Goal: Task Accomplishment & Management: Manage account settings

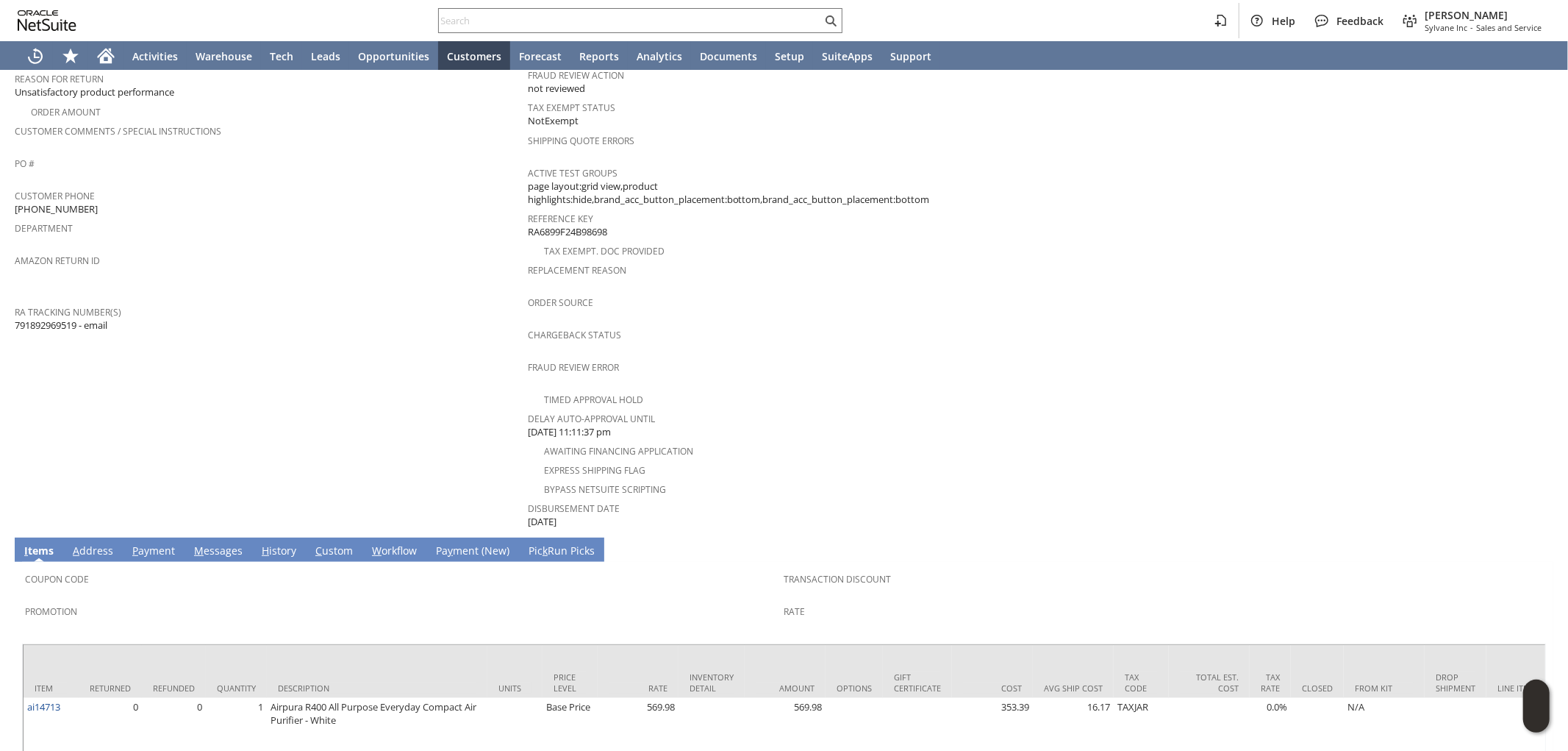
scroll to position [45, 0]
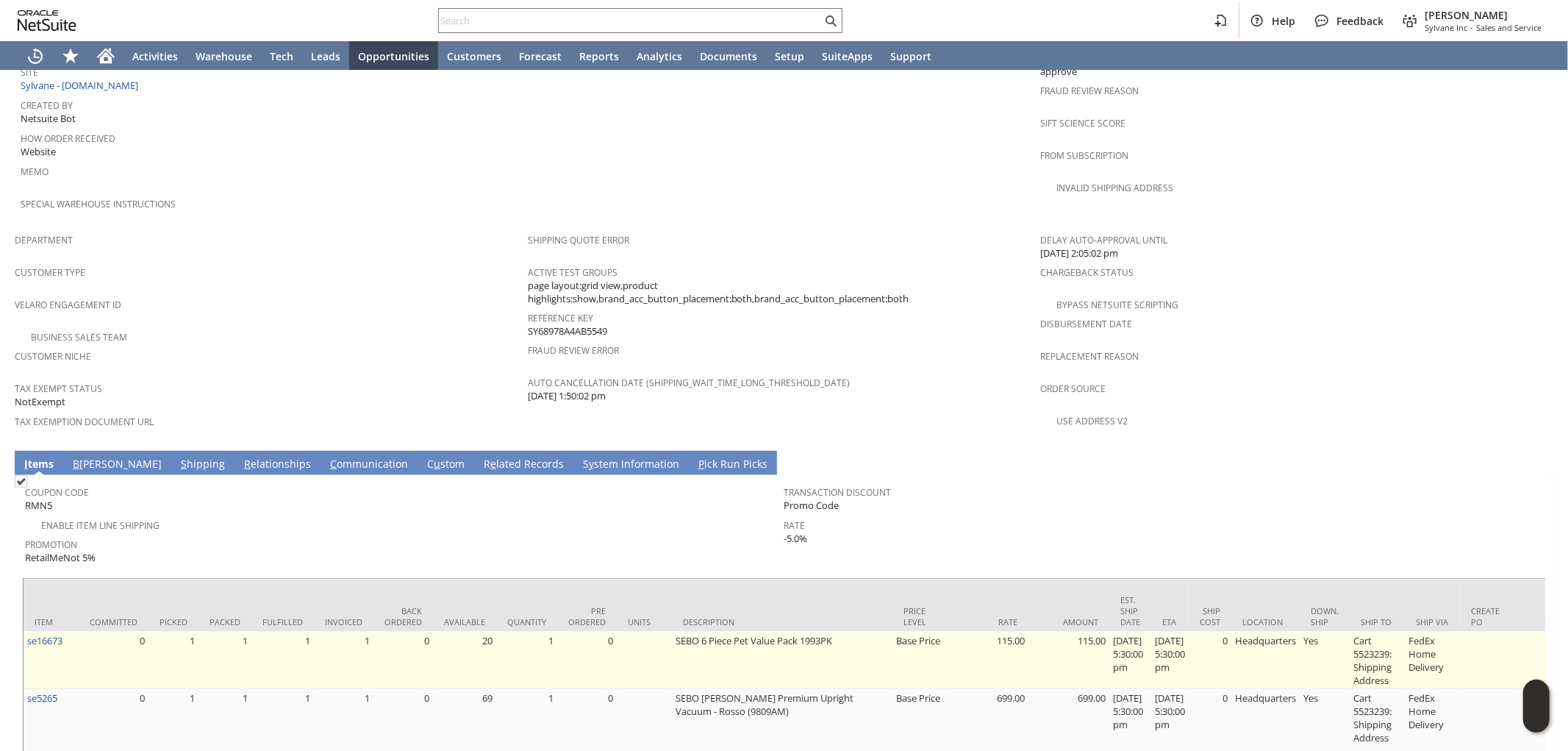
scroll to position [804, 0]
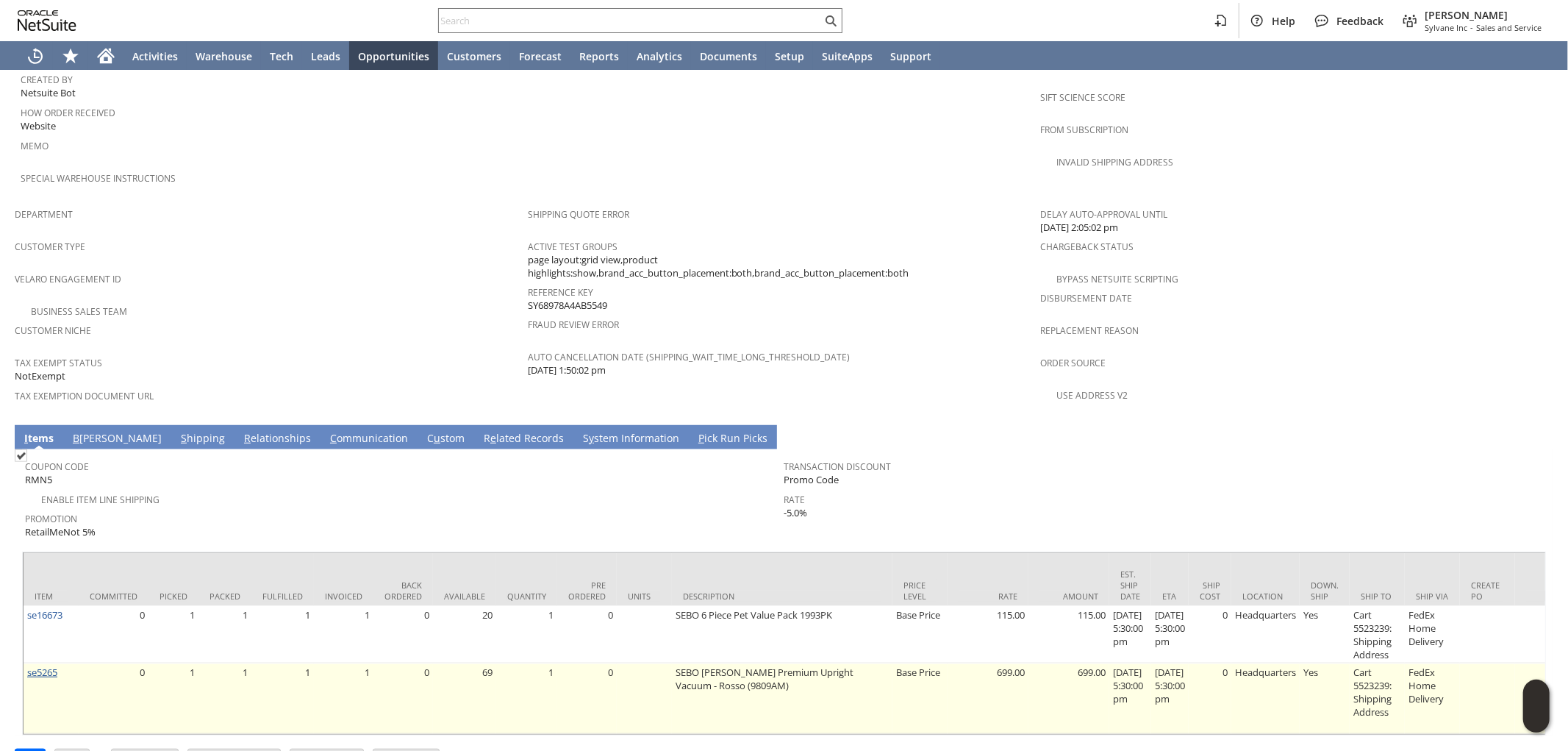
click at [49, 665] on link "se5265" at bounding box center [42, 672] width 30 height 13
drag, startPoint x: 672, startPoint y: 625, endPoint x: 722, endPoint y: 637, distance: 51.4
click at [722, 664] on td "SEBO FELIX Premium Upright Vacuum - Rosso (9809AM)" at bounding box center [782, 698] width 220 height 70
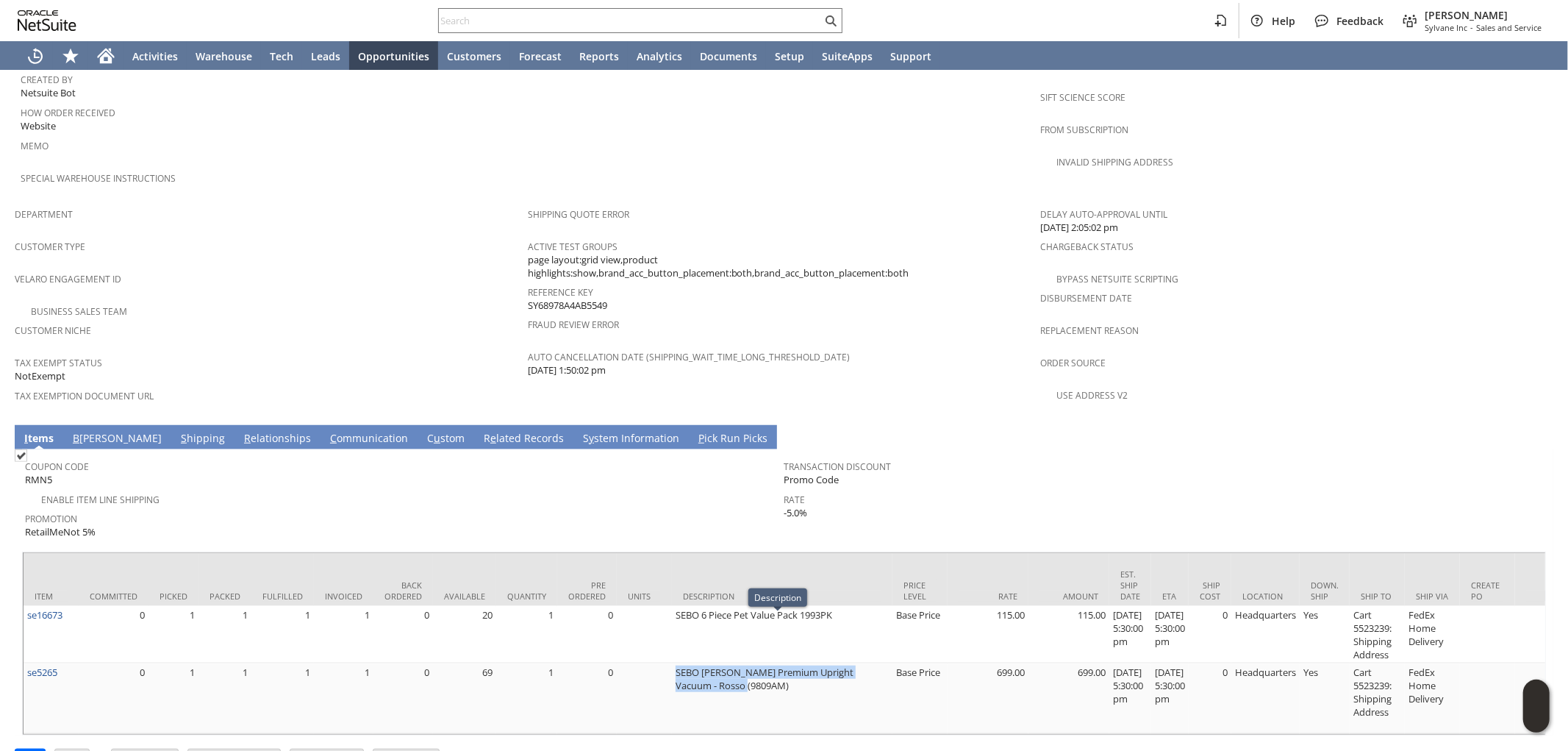
copy td "SEBO FELIX Premium Upright Vacuum - Rosso (9809AM)"
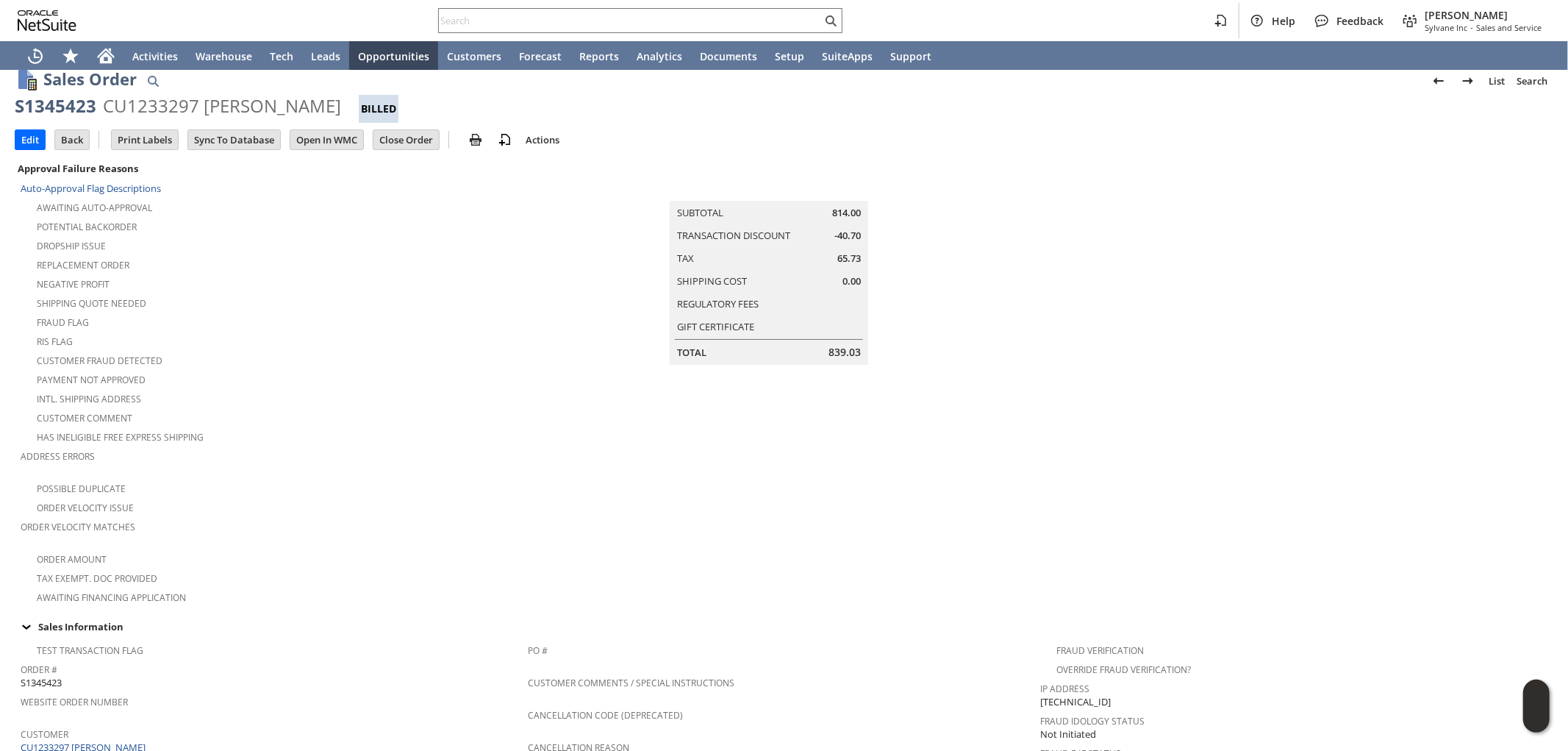
scroll to position [0, 0]
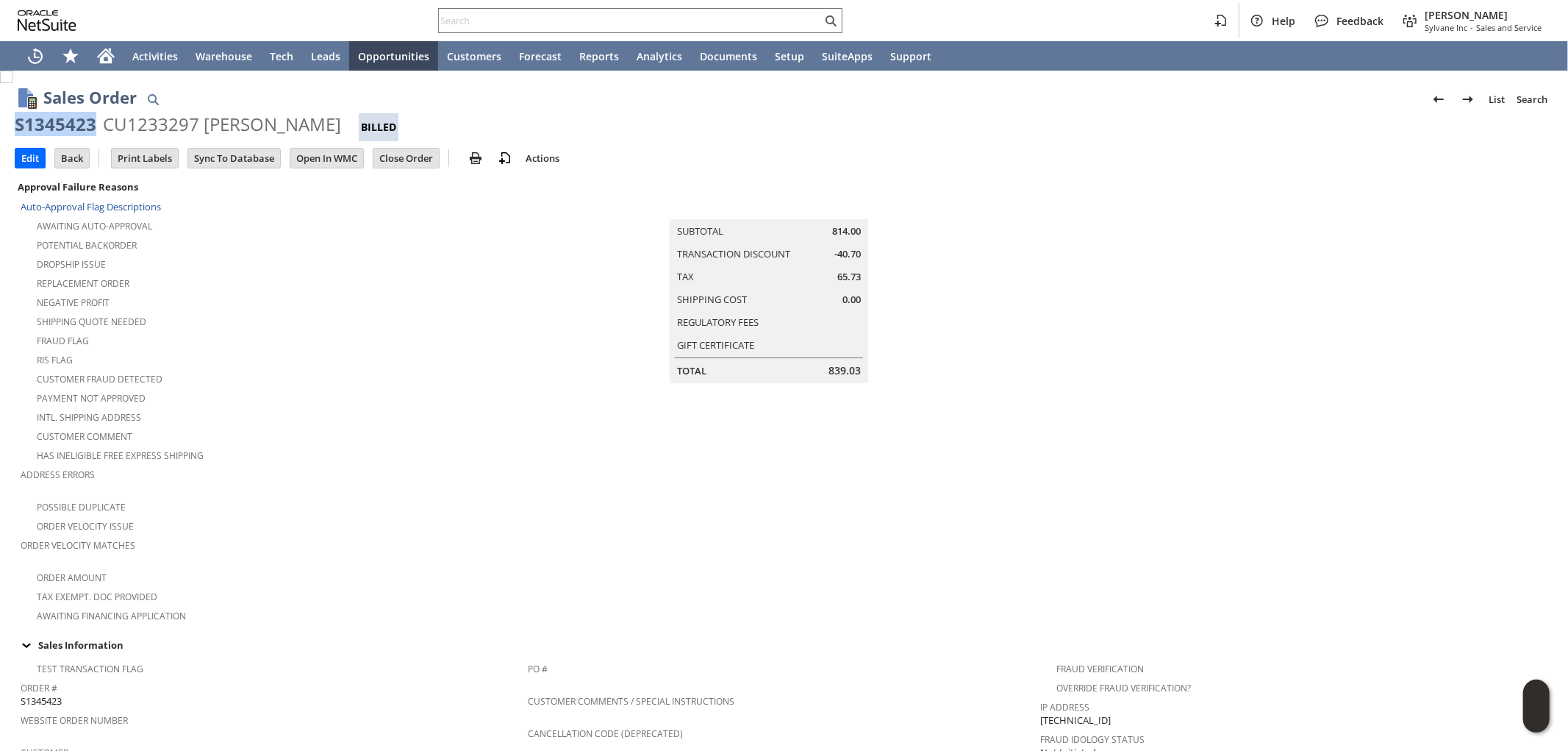
drag, startPoint x: 96, startPoint y: 121, endPoint x: 488, endPoint y: 433, distance: 501.0
copy div "S1345423"
drag, startPoint x: 202, startPoint y: 122, endPoint x: 330, endPoint y: 130, distance: 128.2
click at [330, 130] on div "S1345423 CU1233297 Christine Deeds Billed" at bounding box center [784, 126] width 1539 height 28
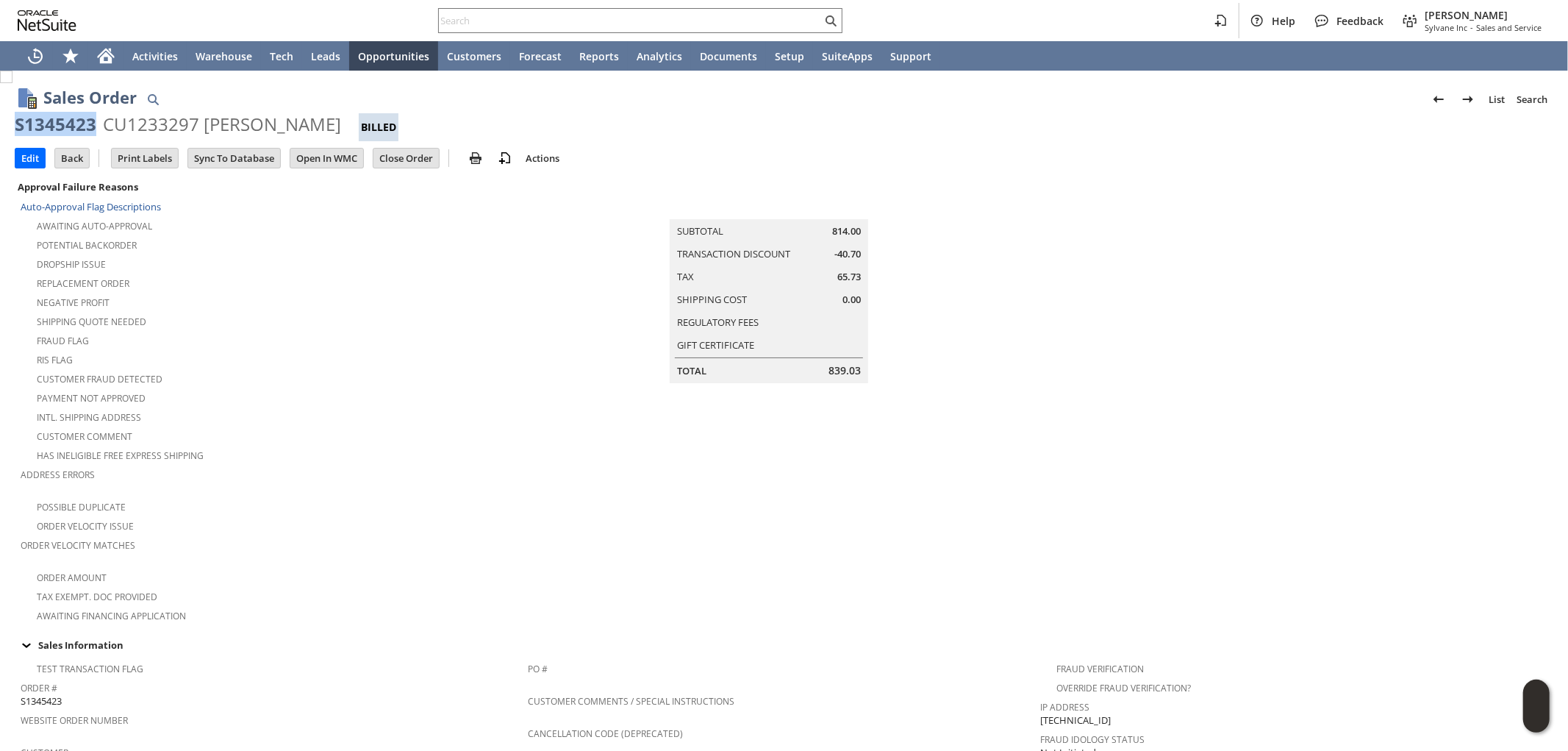
copy div "Christine Deeds"
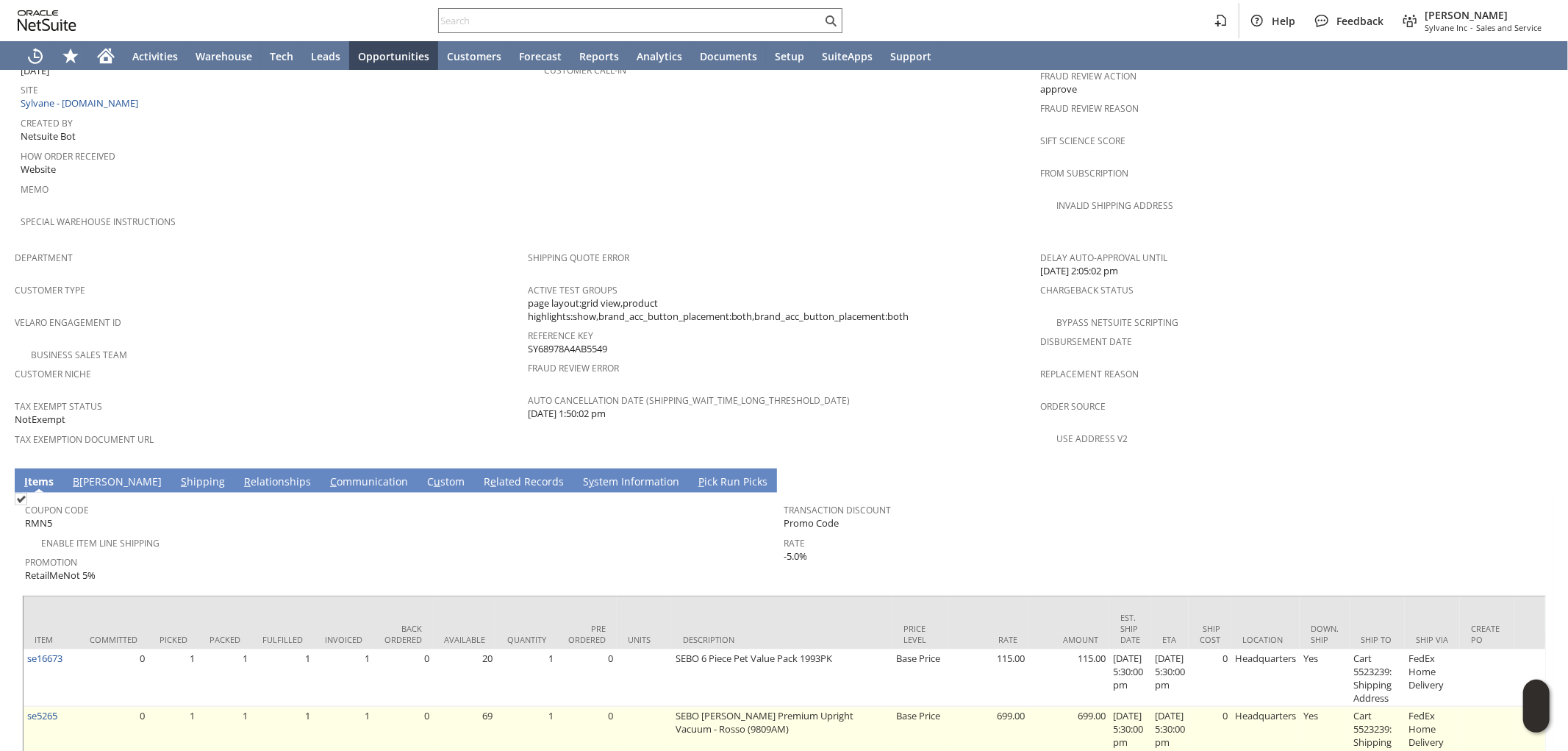
scroll to position [804, 0]
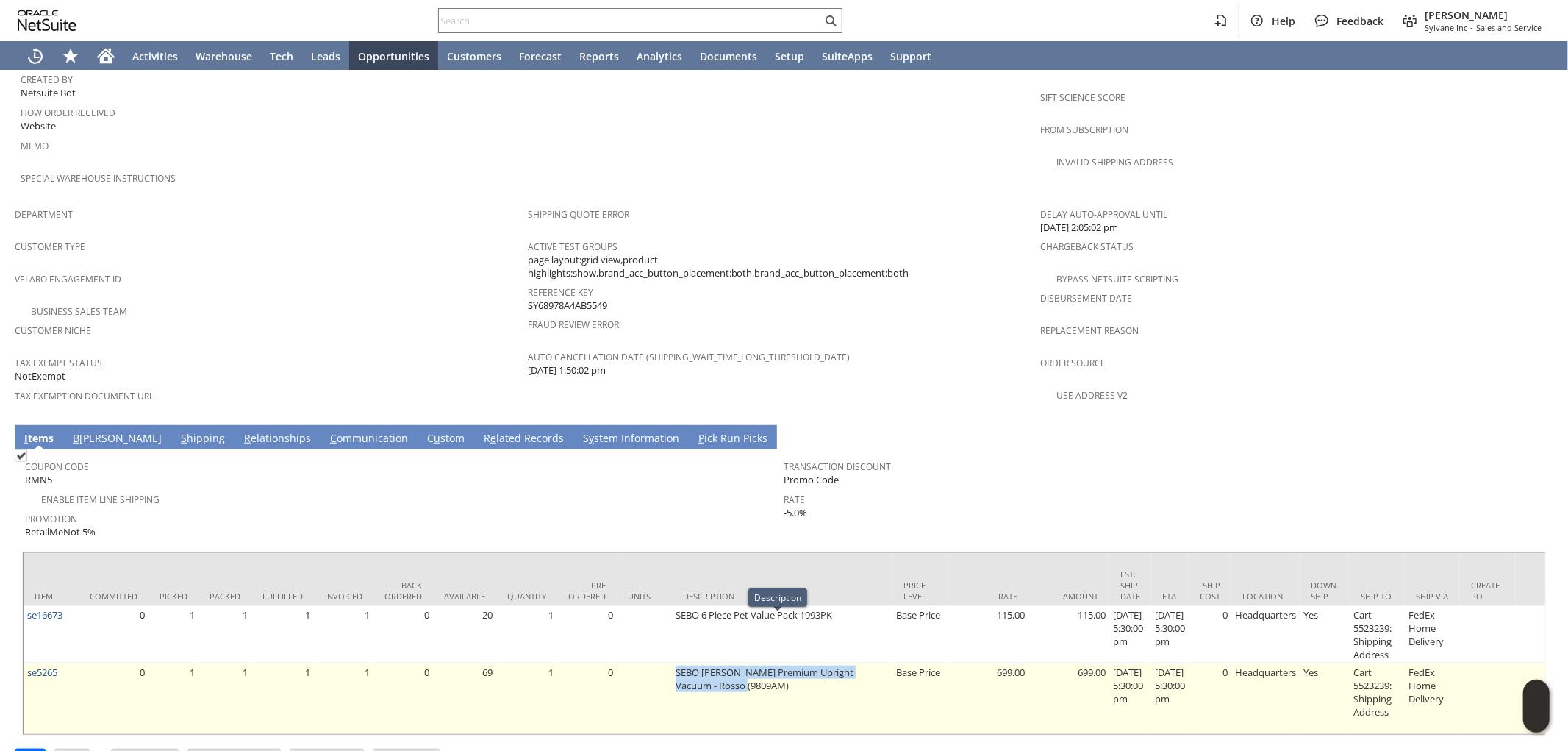
drag, startPoint x: 671, startPoint y: 622, endPoint x: 726, endPoint y: 638, distance: 57.3
click at [726, 664] on td "SEBO FELIX Premium Upright Vacuum - Rosso (9809AM)" at bounding box center [782, 698] width 220 height 70
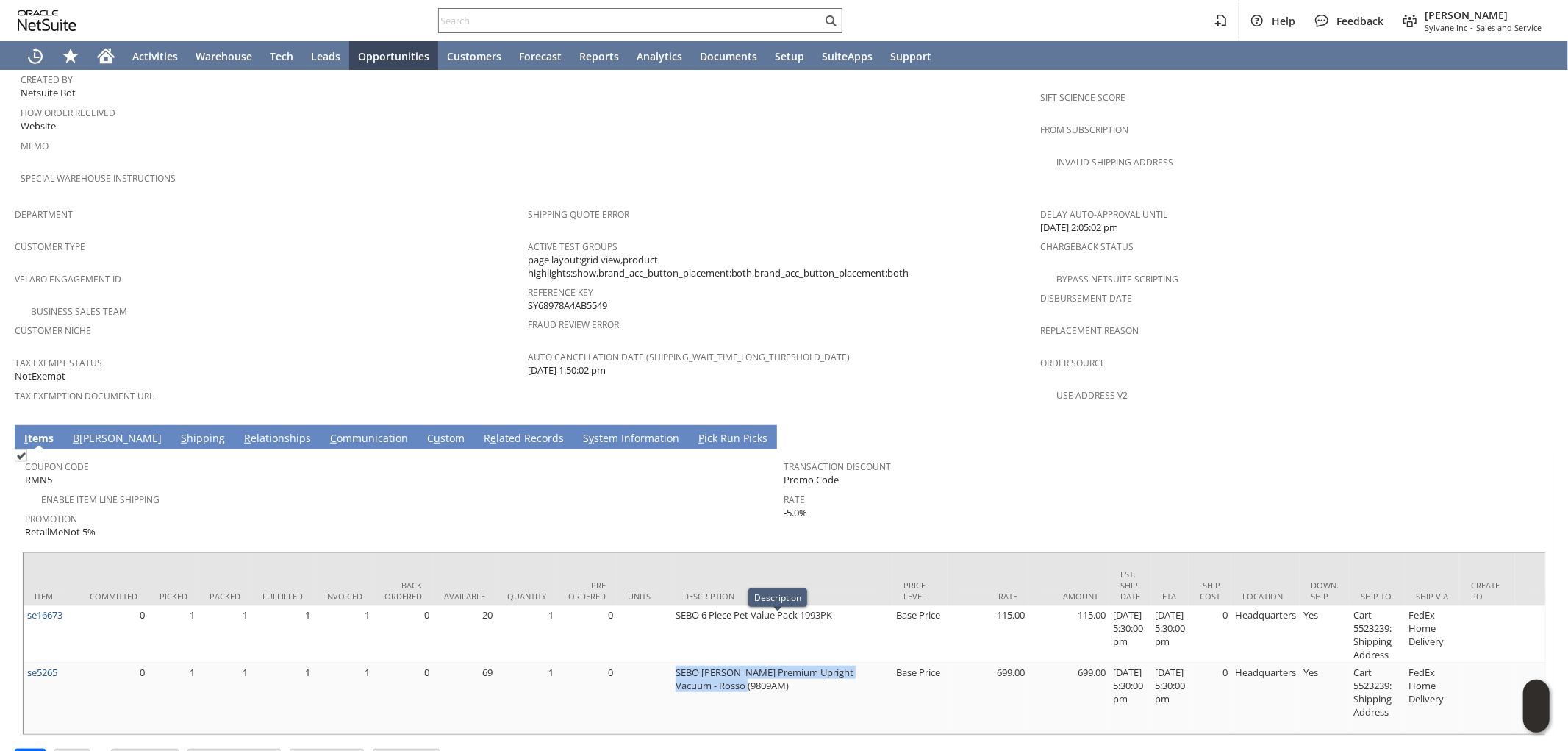
copy td "SEBO FELIX Premium Upright Vacuum - Rosso (9809AM)"
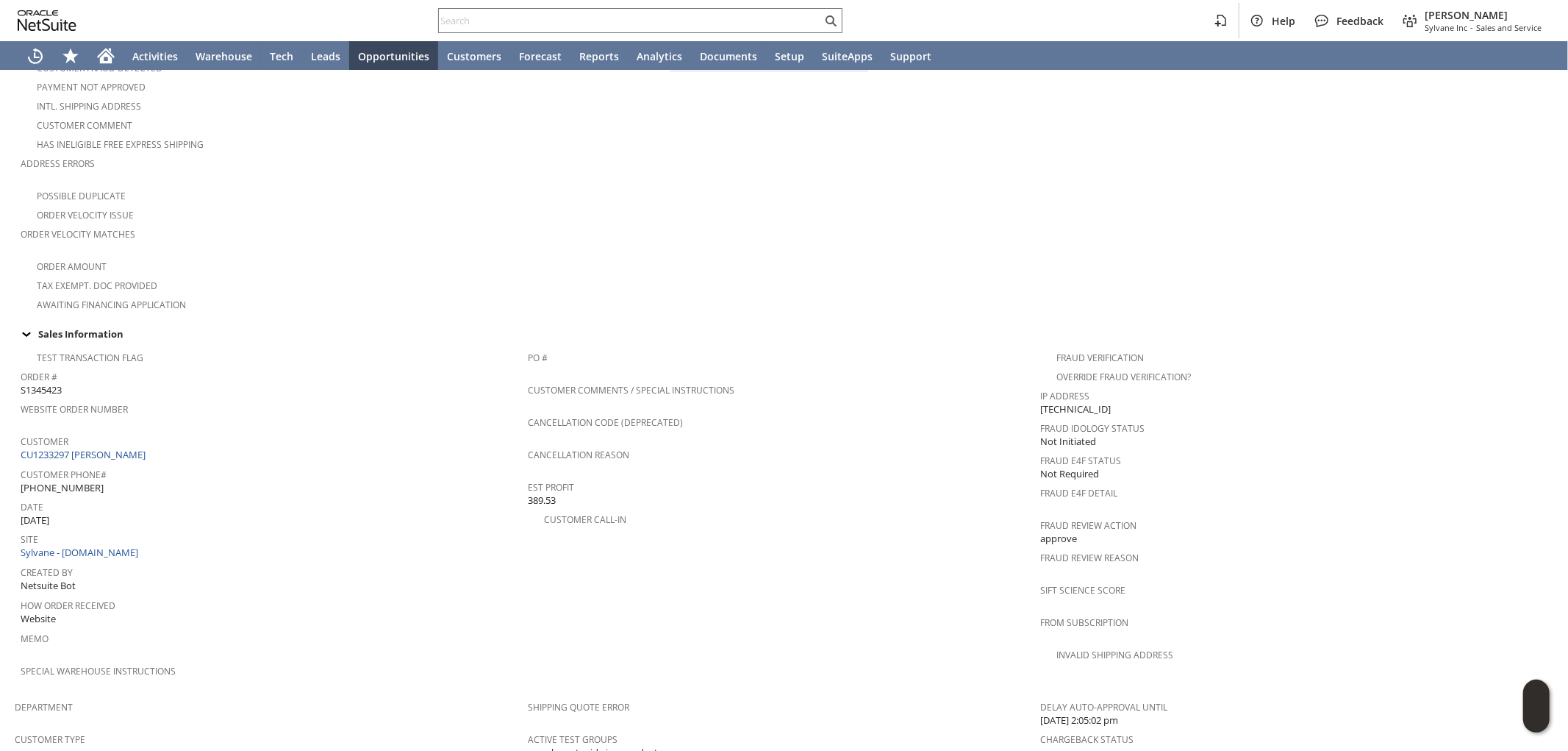
scroll to position [326, 0]
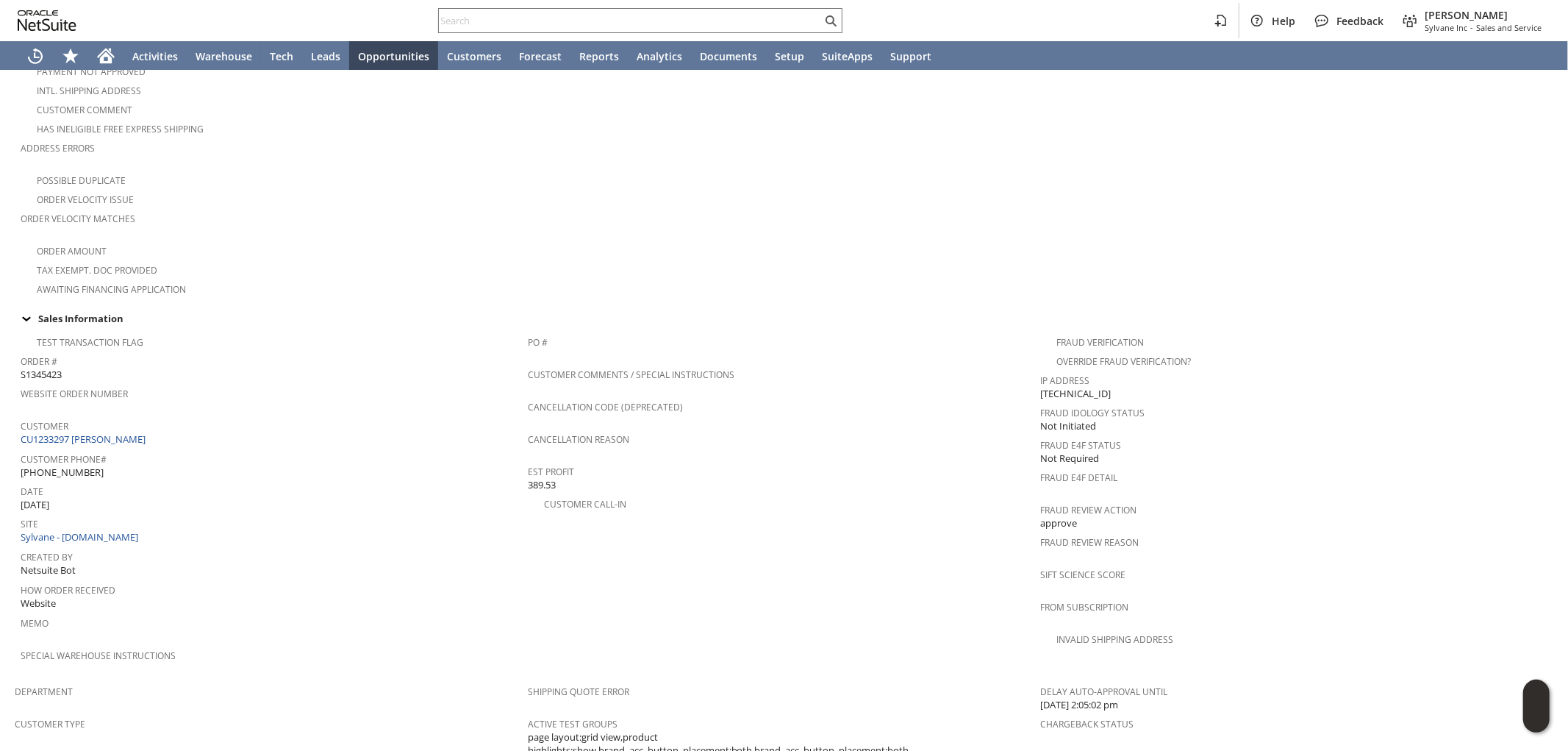
drag, startPoint x: 92, startPoint y: 450, endPoint x: 53, endPoint y: 458, distance: 39.8
click at [20, 449] on div "Customer Phone# (612) 968-7984" at bounding box center [270, 464] width 500 height 31
copy span "(612) 968-7984"
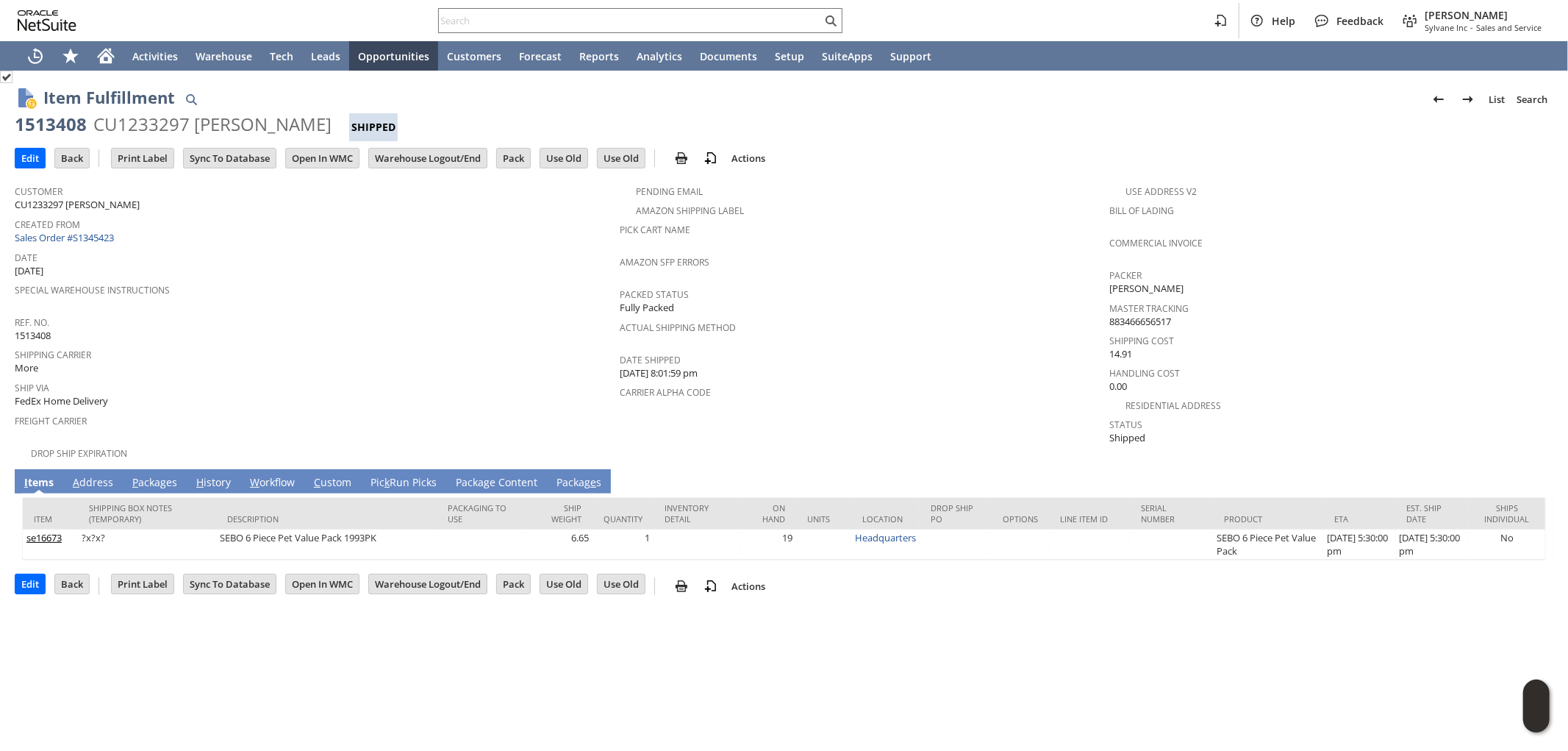
click at [103, 475] on link "A ddress" at bounding box center [92, 483] width 48 height 16
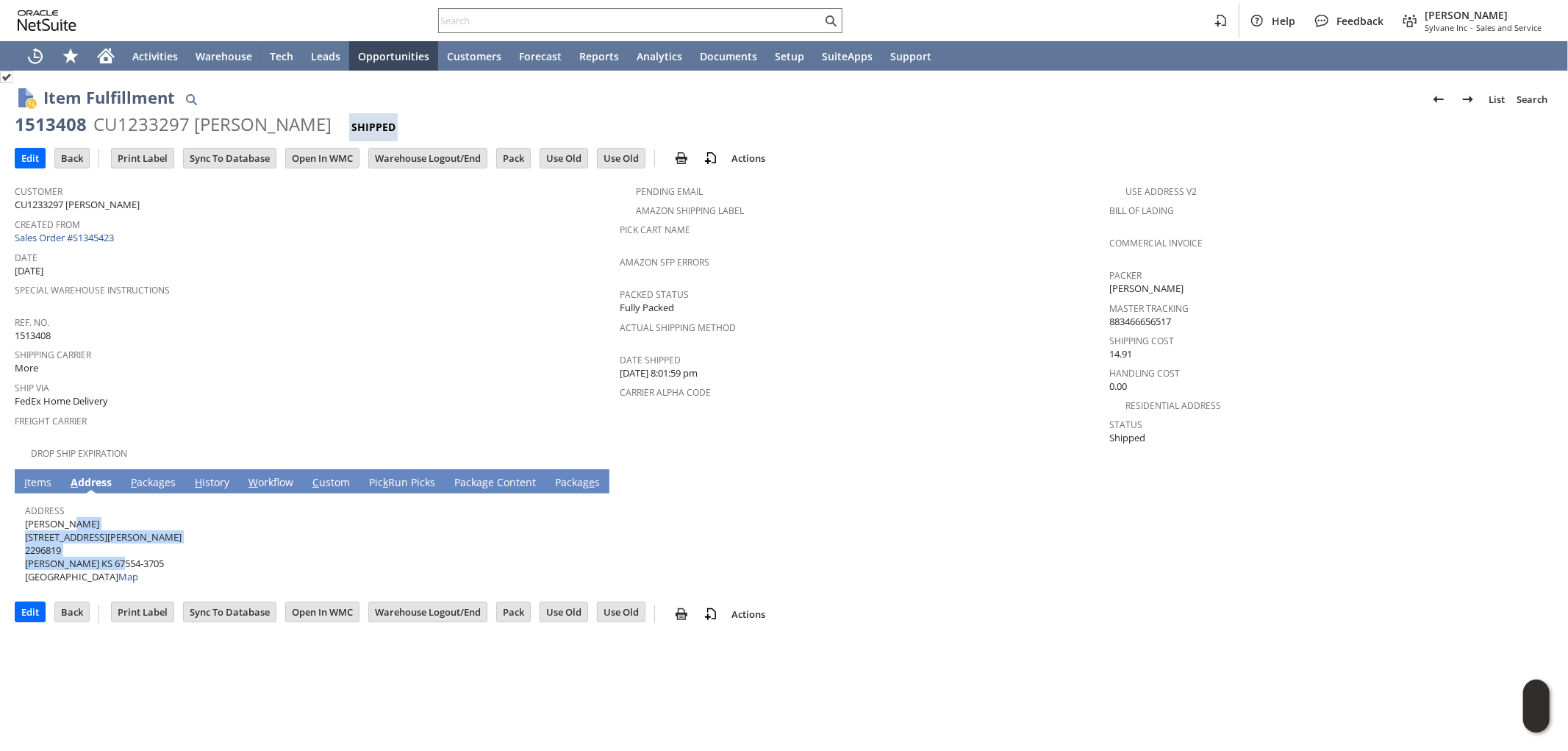
drag, startPoint x: 26, startPoint y: 510, endPoint x: 123, endPoint y: 544, distance: 102.8
click at [123, 544] on span "Chris Deeds 1302 S DOUGLAS AVE 2296819 LYONS KS 67554-3705 United States Map" at bounding box center [103, 550] width 156 height 67
copy span "Chris Deeds 1302 S DOUGLAS AVE 2296819 LYONS KS 67554-3705"
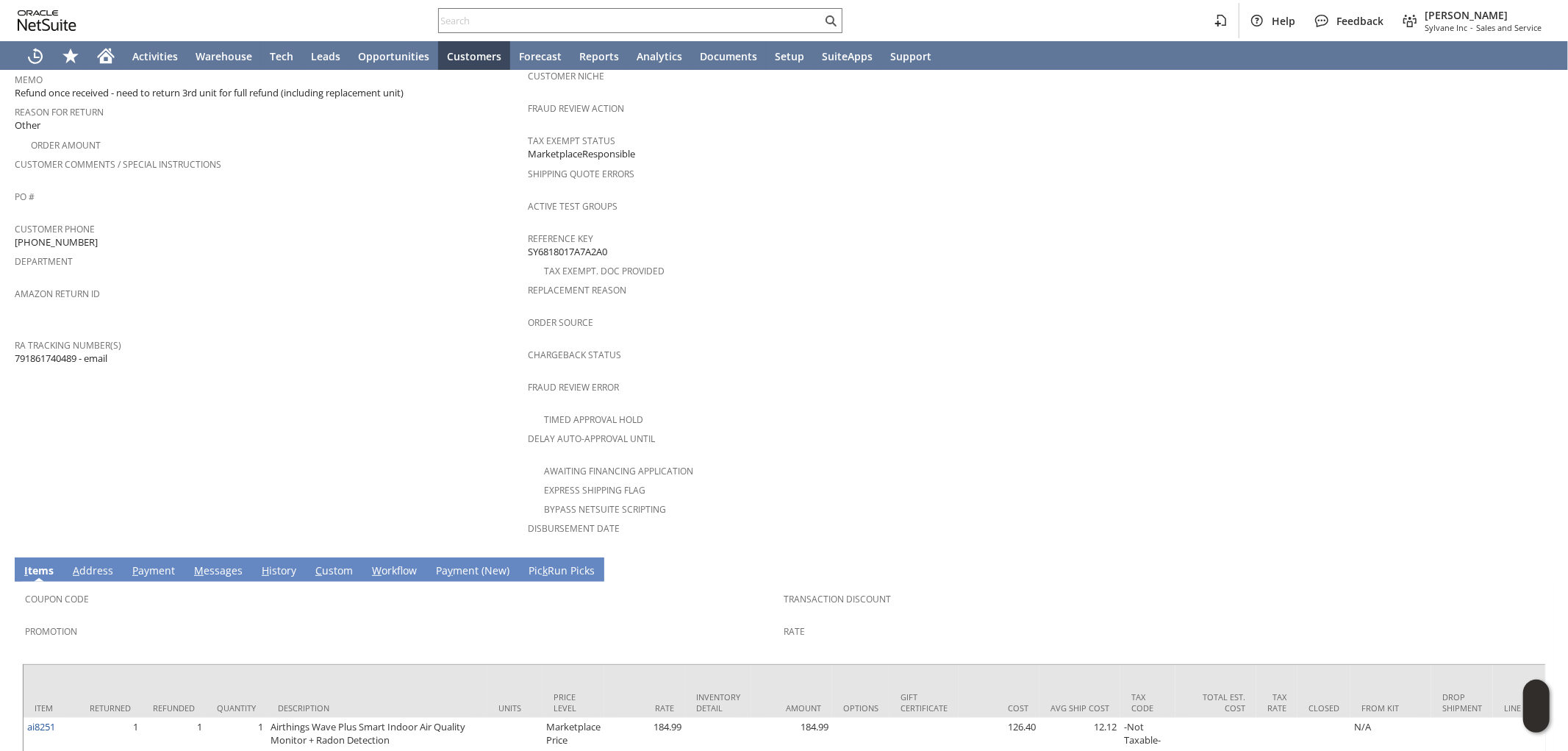
scroll to position [45, 0]
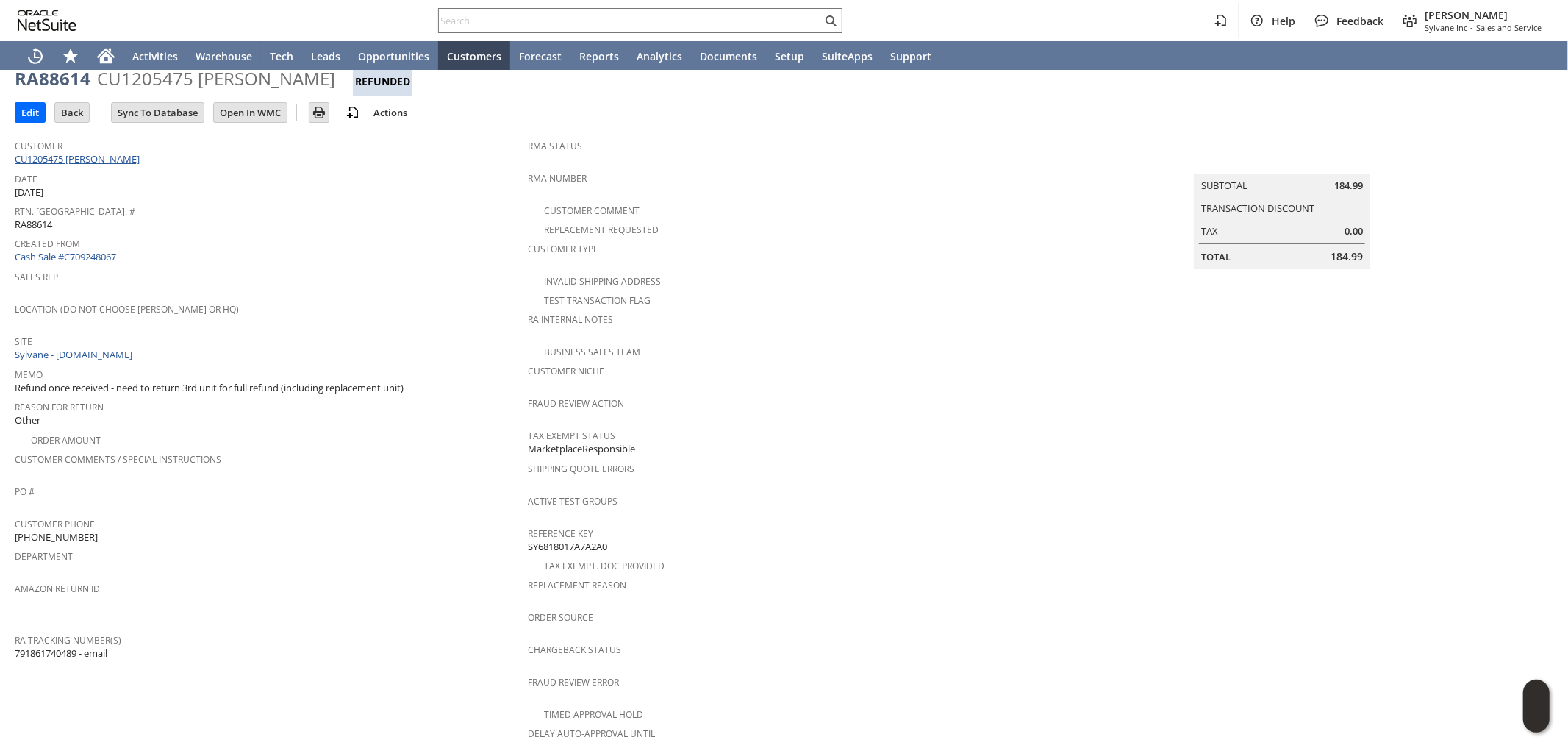
click at [96, 156] on link "CU1205475 Joseph Hunt" at bounding box center [79, 159] width 129 height 13
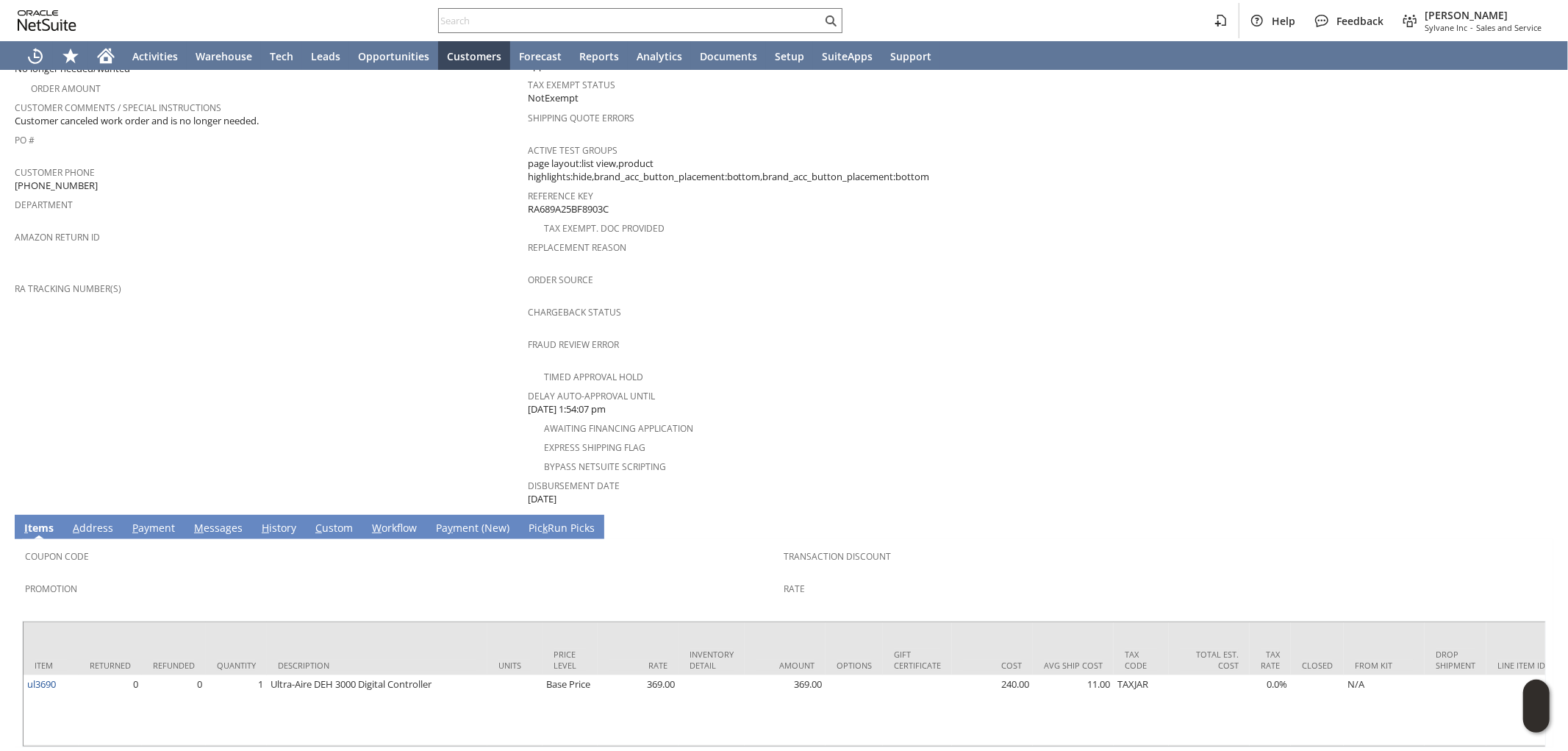
scroll to position [428, 0]
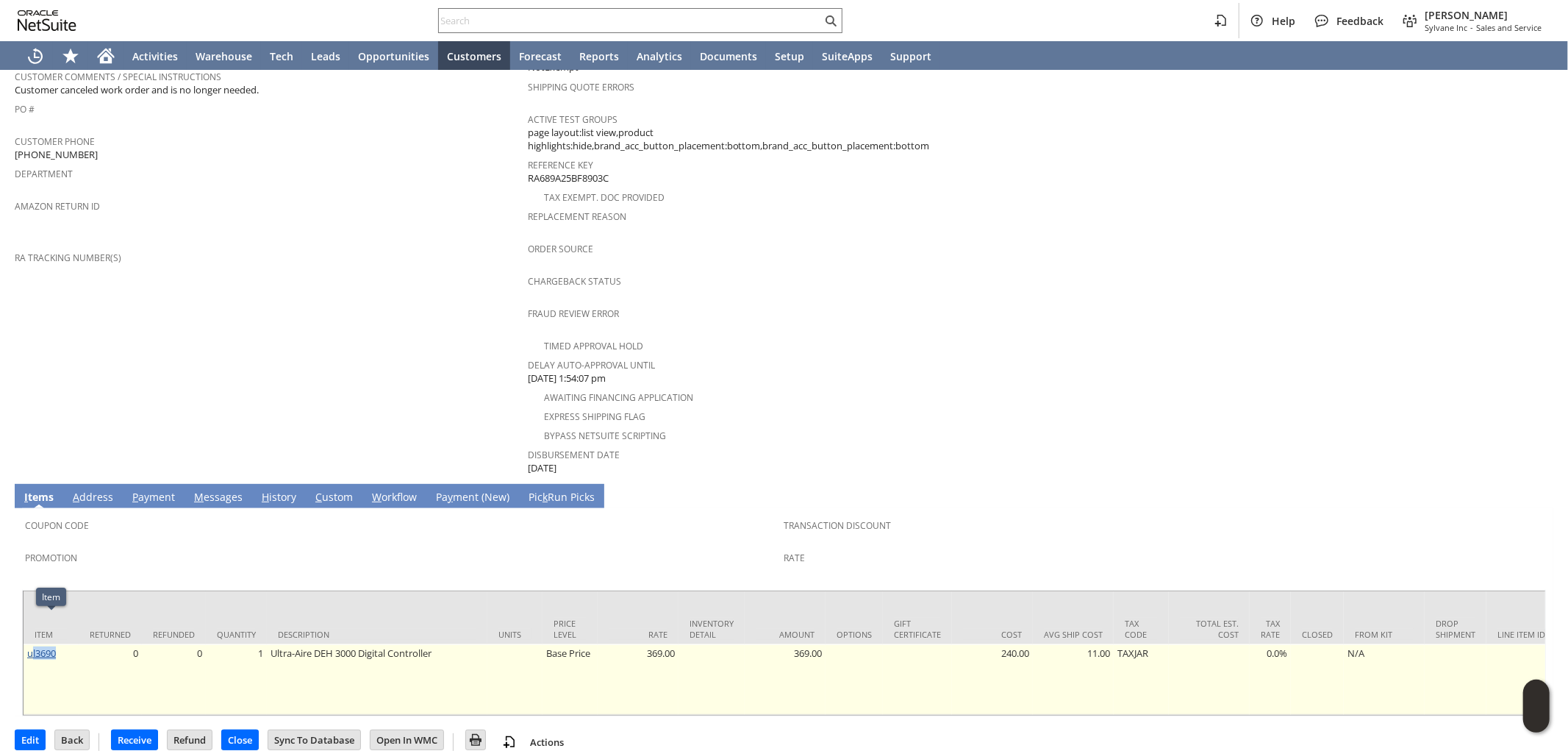
drag, startPoint x: 60, startPoint y: 628, endPoint x: 39, endPoint y: 625, distance: 21.2
click at [31, 644] on td "ul3690" at bounding box center [51, 679] width 55 height 70
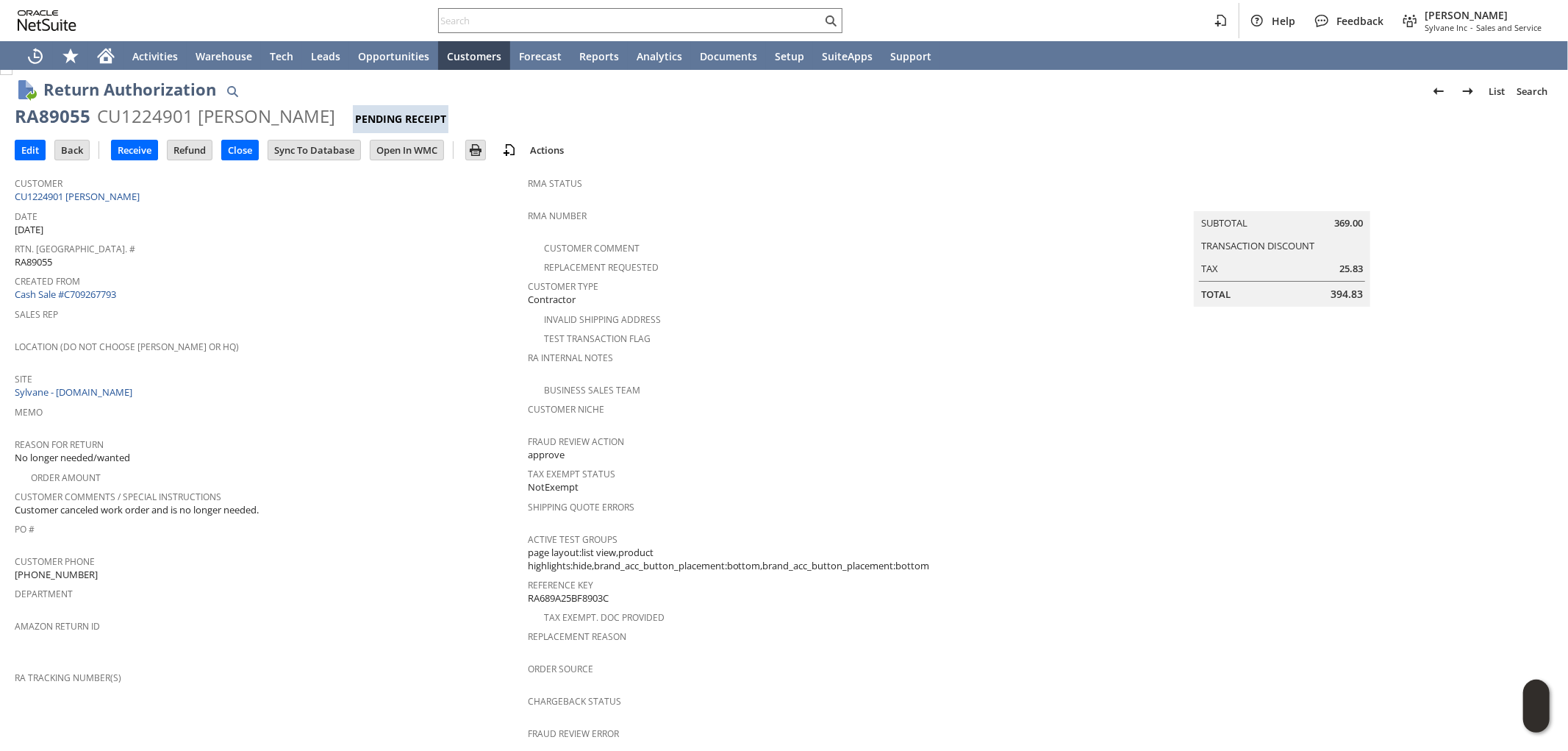
scroll to position [0, 0]
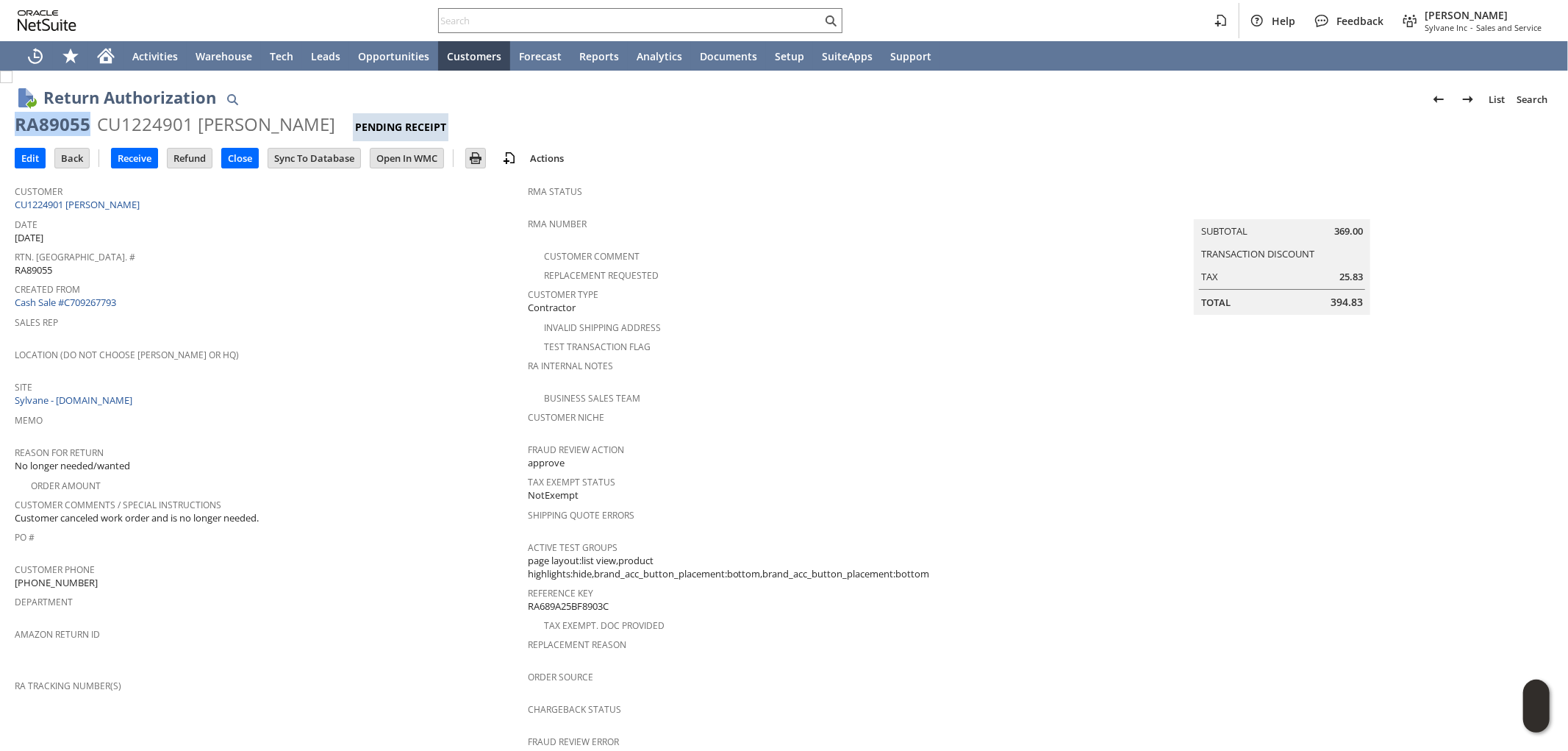
drag, startPoint x: 87, startPoint y: 122, endPoint x: 0, endPoint y: 126, distance: 87.1
click at [0, 126] on div "Return Authorization List Search RA89055 CU1224901 John Faust Pending Receipt G…" at bounding box center [784, 634] width 1568 height 1128
copy div "RA89055"
click at [28, 158] on input "Edit" at bounding box center [30, 158] width 29 height 19
drag, startPoint x: 91, startPoint y: 123, endPoint x: 7, endPoint y: 122, distance: 84.0
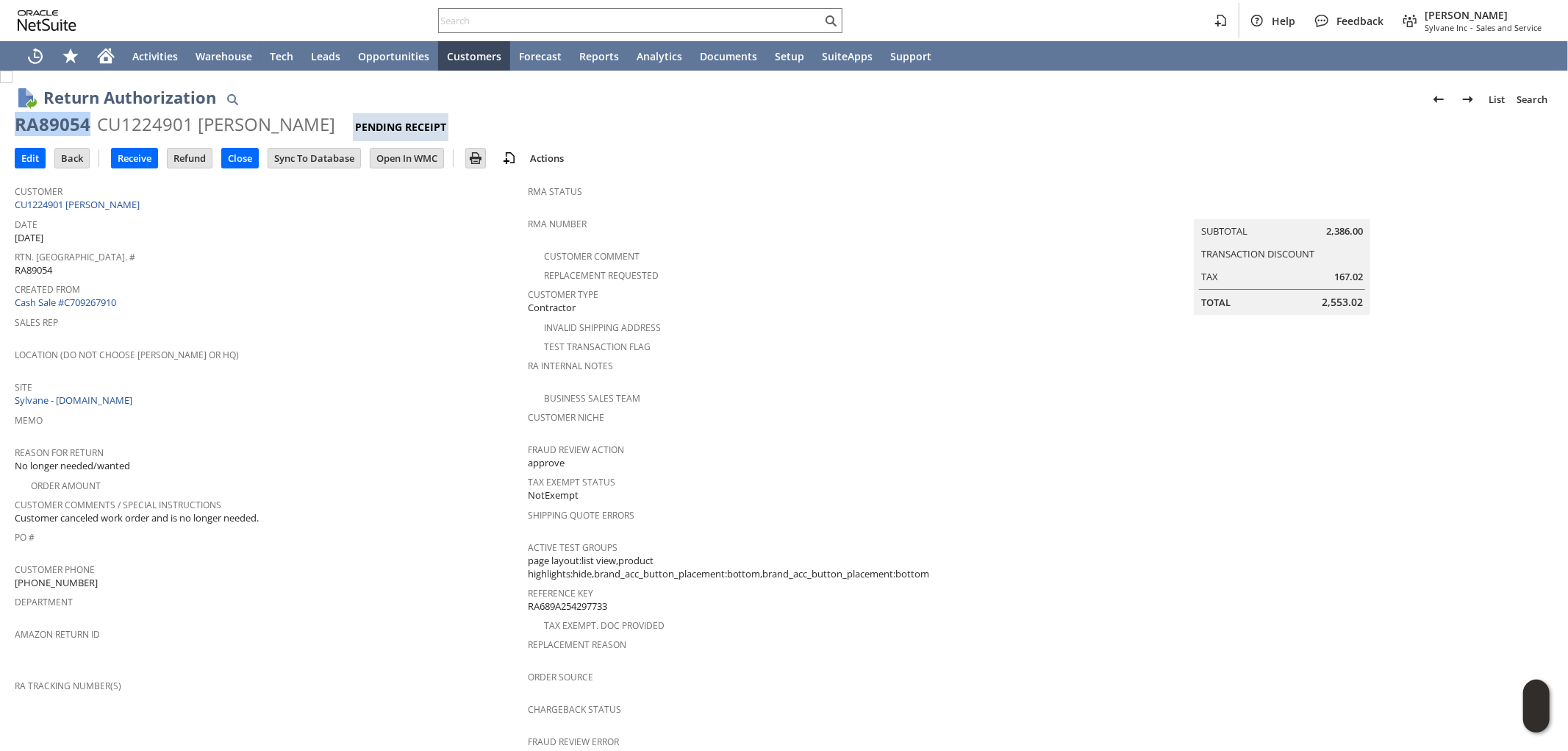
click at [7, 122] on div "Return Authorization List Search RA89054 CU1224901 [PERSON_NAME] Pending Receip…" at bounding box center [784, 627] width 1568 height 1114
copy div "RA89054"
click at [36, 151] on input "Edit" at bounding box center [30, 158] width 29 height 19
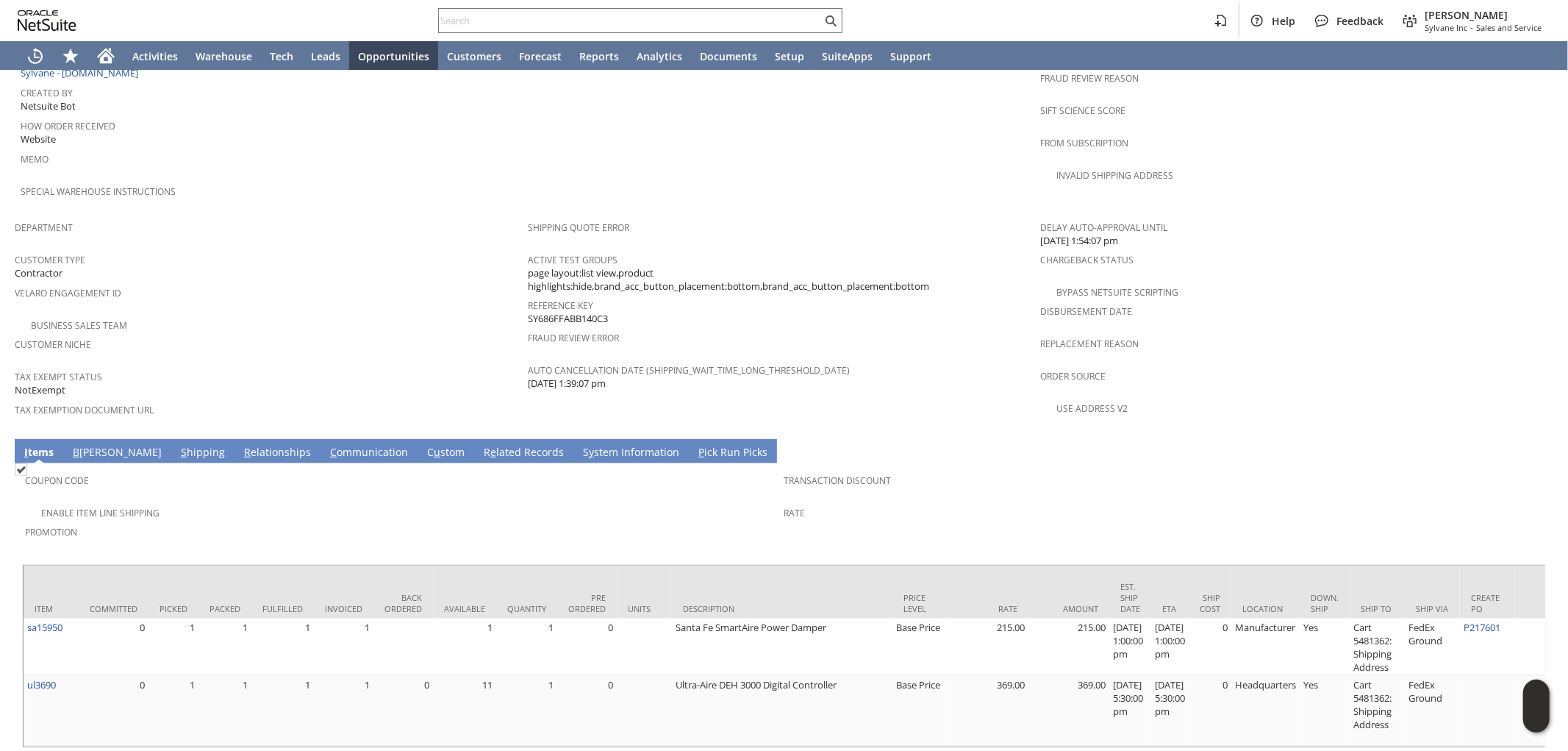
scroll to position [804, 0]
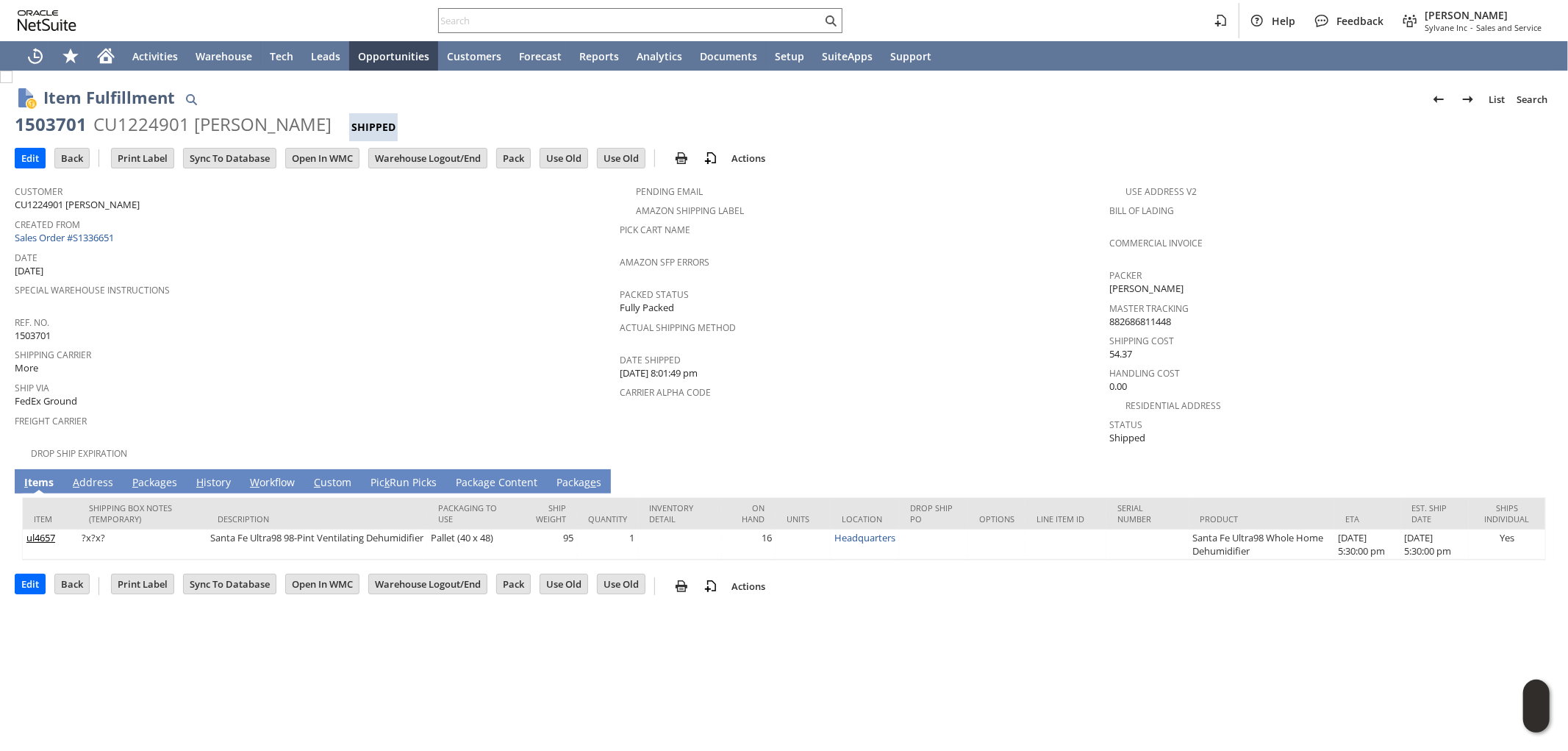
click at [99, 475] on link "A ddress" at bounding box center [92, 483] width 48 height 16
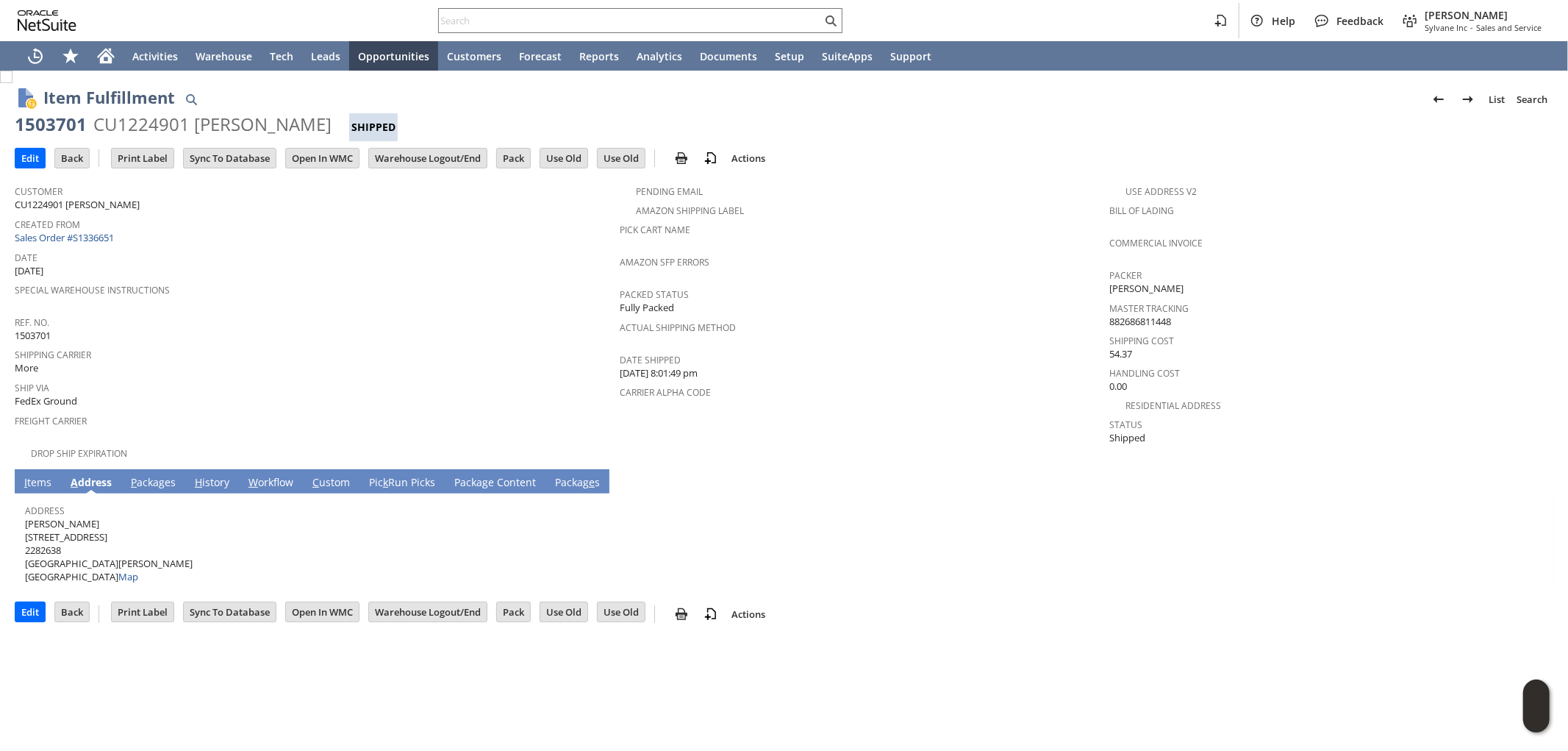
drag, startPoint x: 82, startPoint y: 506, endPoint x: 25, endPoint y: 514, distance: 57.6
click at [25, 517] on span "John Faust 4004 Cranbrook Pl 2282638 New Port Richey FL 34652 United States Map" at bounding box center [109, 550] width 168 height 67
copy span "[PERSON_NAME]"
click at [108, 518] on span "John Faust 4004 Cranbrook Pl 2282638 New Port Richey FL 34652 United States Map" at bounding box center [109, 550] width 168 height 67
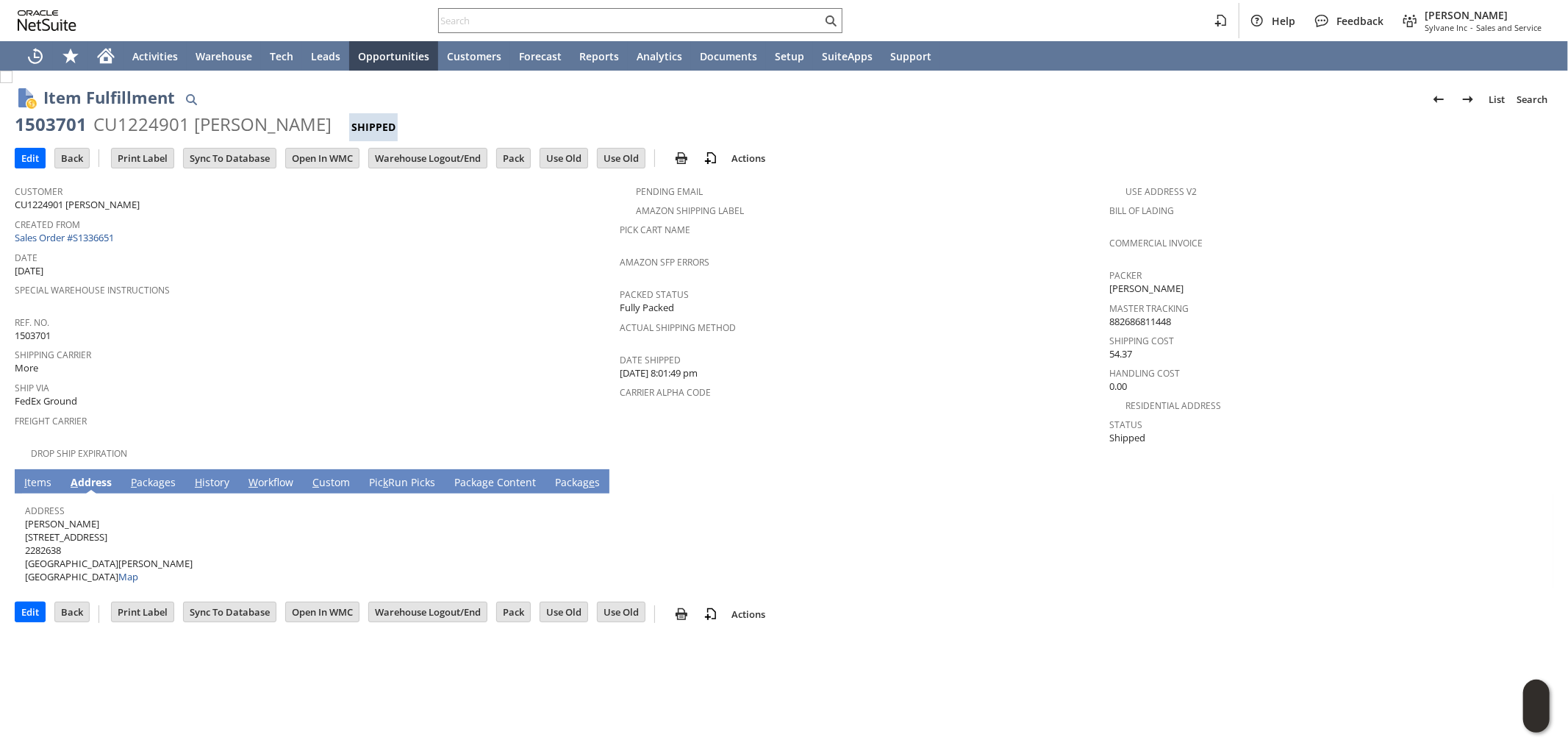
drag, startPoint x: 108, startPoint y: 518, endPoint x: 27, endPoint y: 521, distance: 81.1
click at [27, 521] on span "John Faust 4004 Cranbrook Pl 2282638 New Port Richey FL 34652 United States Map" at bounding box center [109, 550] width 168 height 67
copy span "4004 Cranbrook Pl"
drag, startPoint x: 113, startPoint y: 548, endPoint x: 138, endPoint y: 548, distance: 25.0
click at [138, 548] on span "John Faust 4004 Cranbrook Pl 2282638 New Port Richey FL 34652 United States Map" at bounding box center [109, 550] width 168 height 67
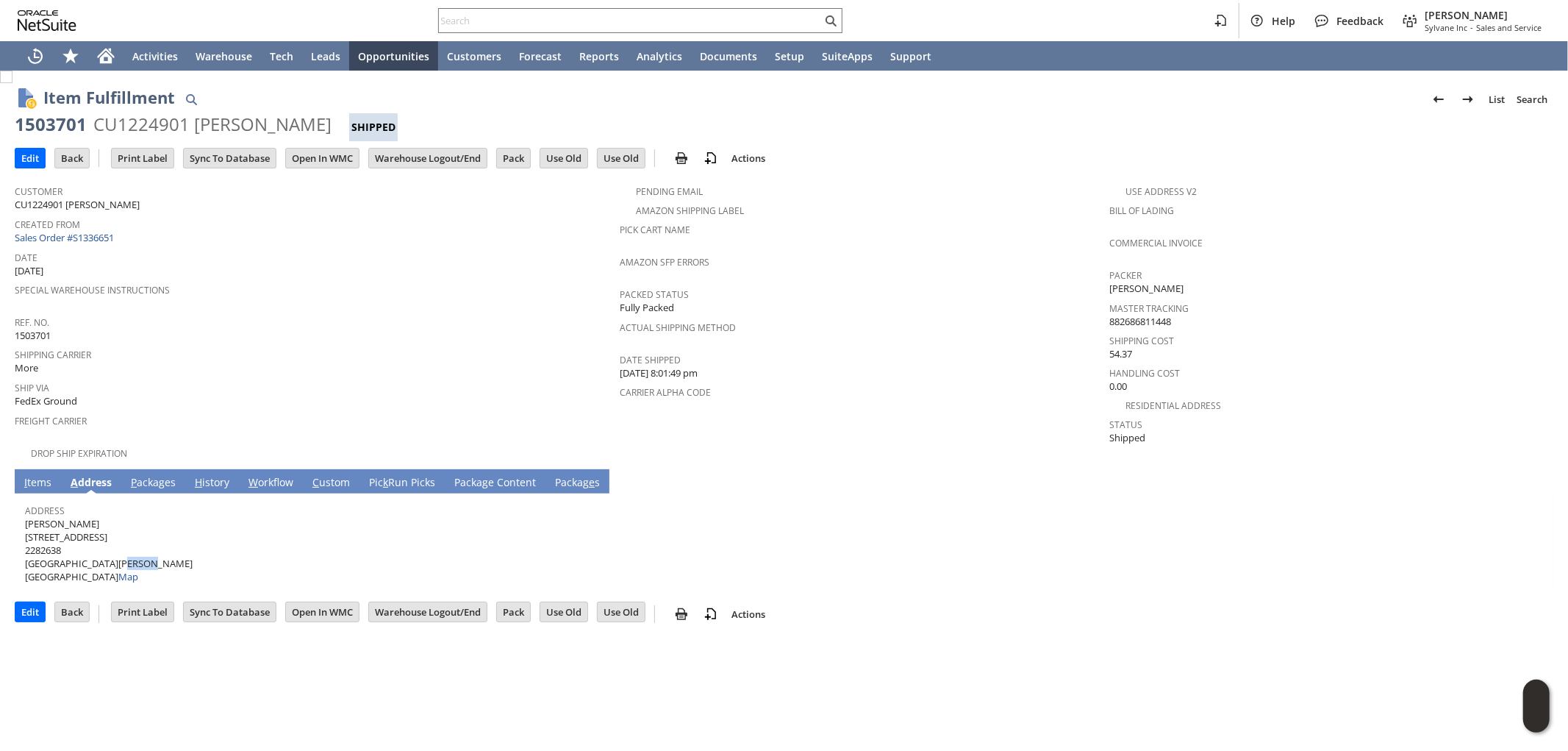
copy span "34652"
click at [139, 475] on link "P ackages" at bounding box center [153, 483] width 52 height 16
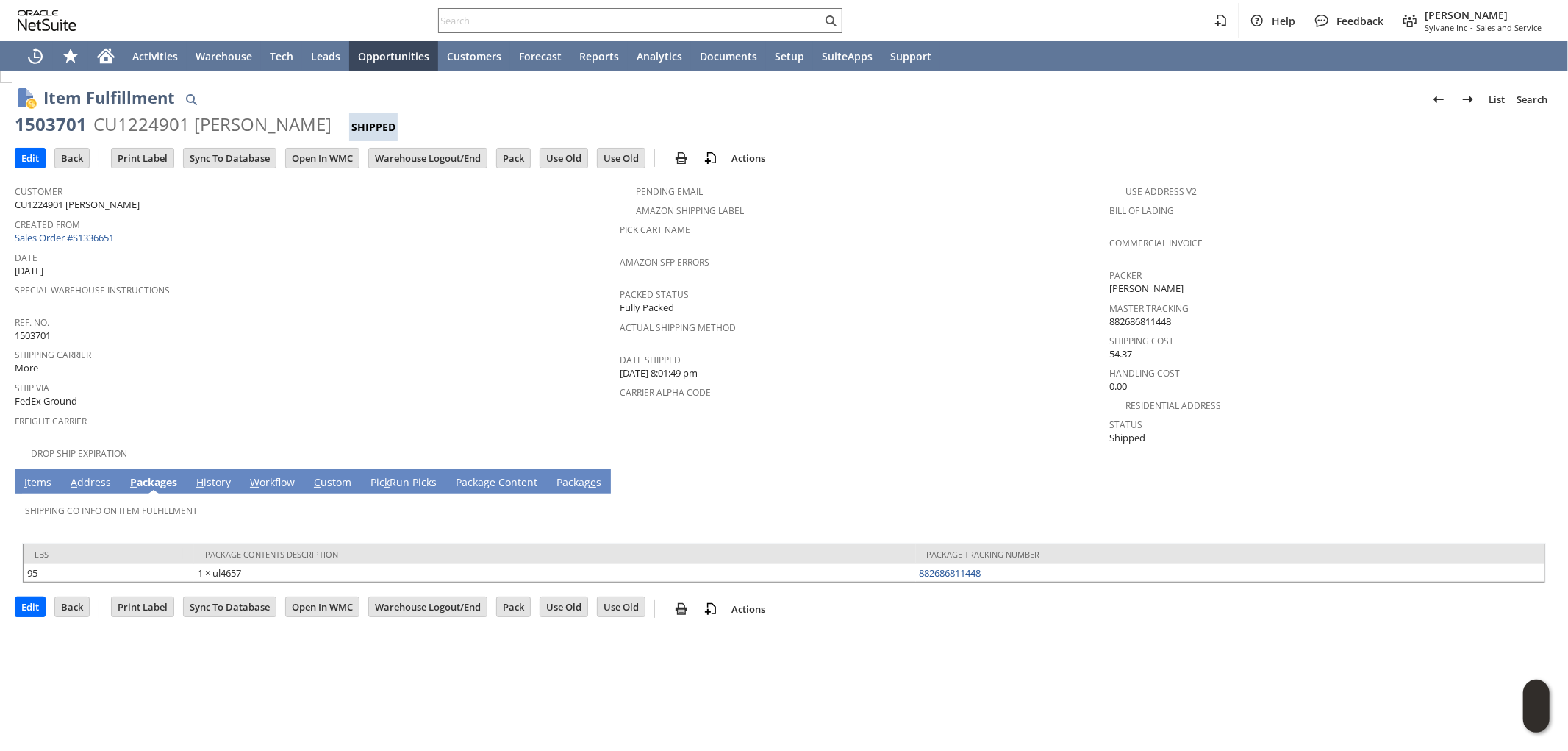
click at [30, 475] on link "I tems" at bounding box center [37, 483] width 35 height 16
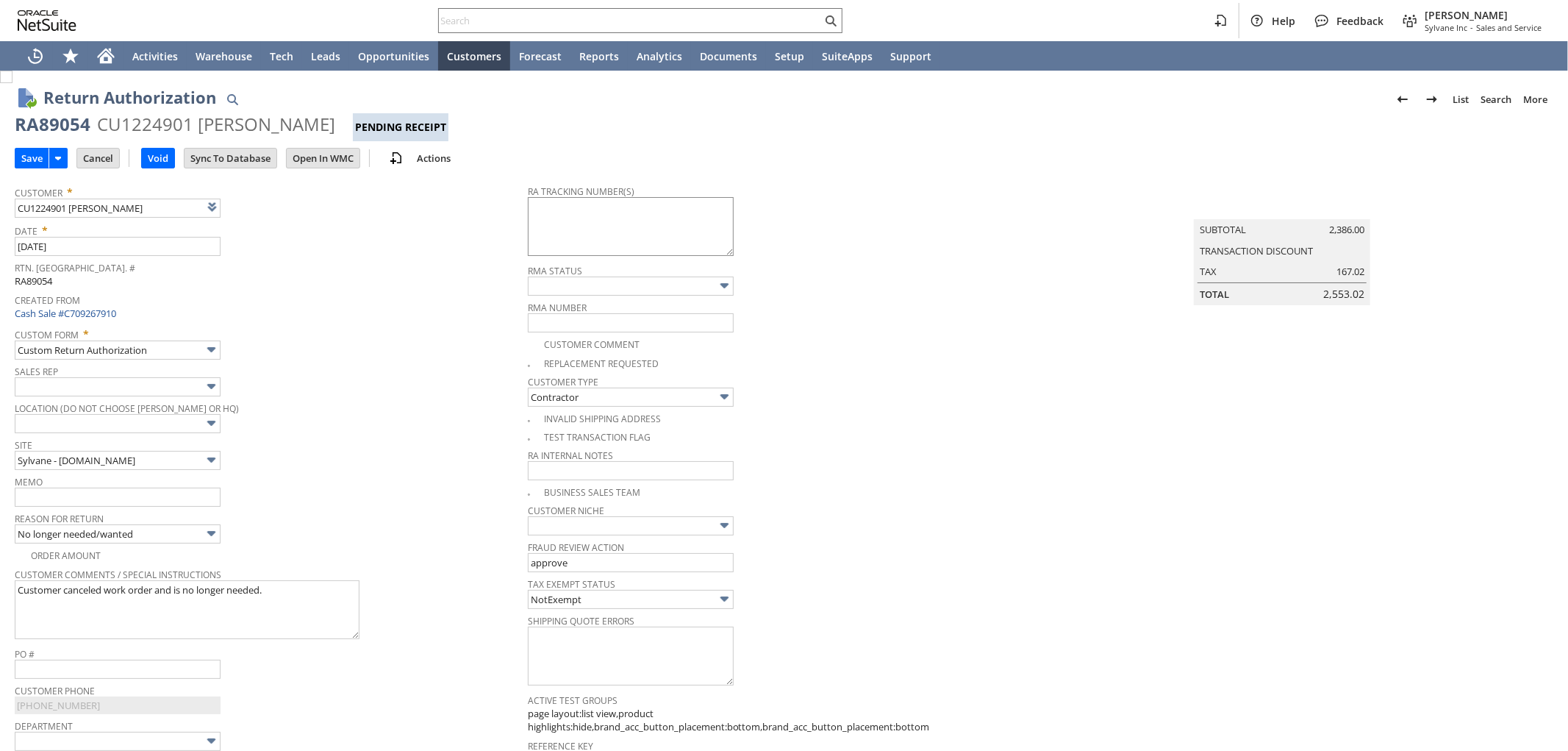
type textarea "791893639065"
type input "Add"
type input "Copy Previous"
type textarea "791893639065 - email"
click at [165, 497] on input "text" at bounding box center [117, 497] width 206 height 19
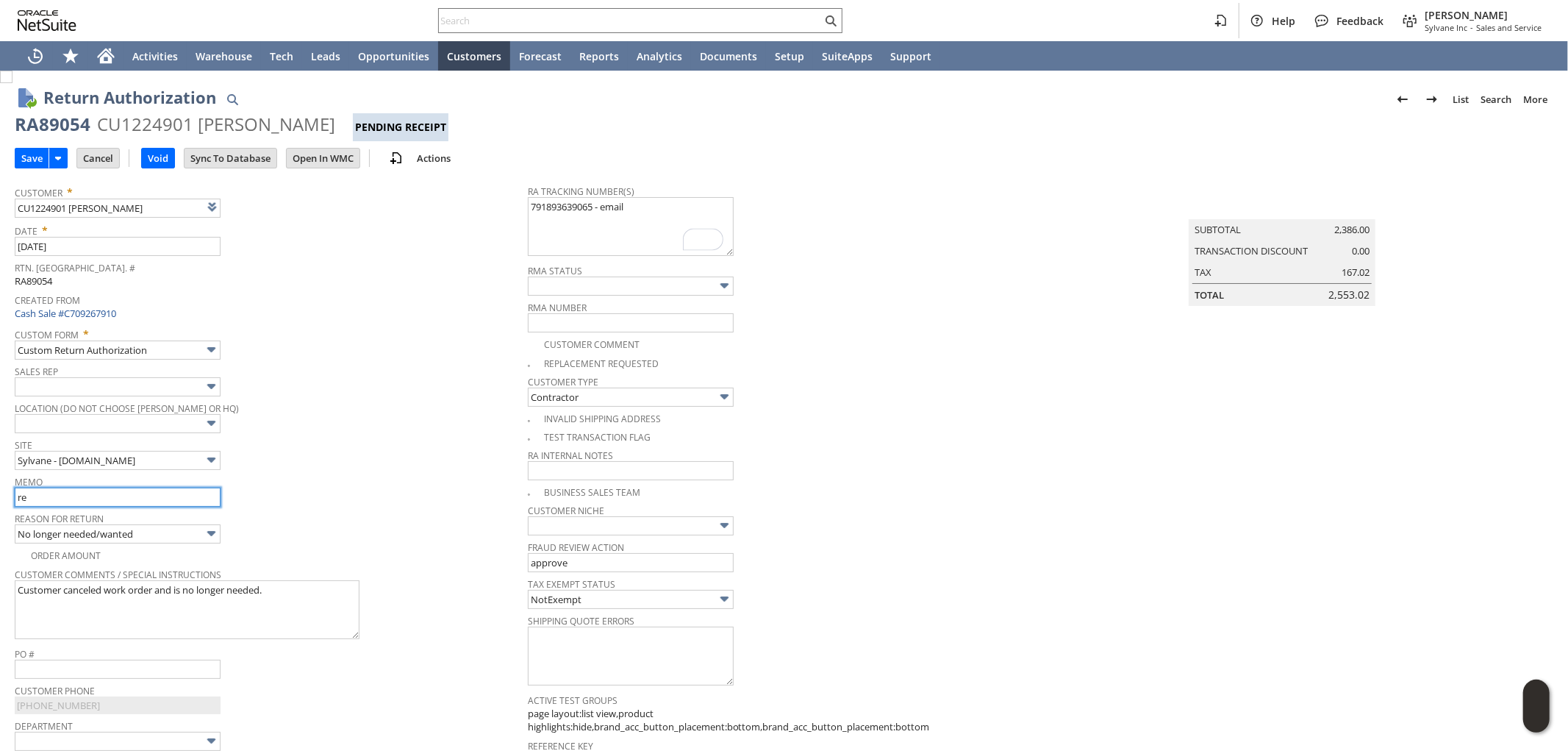
type input "Refund once received"
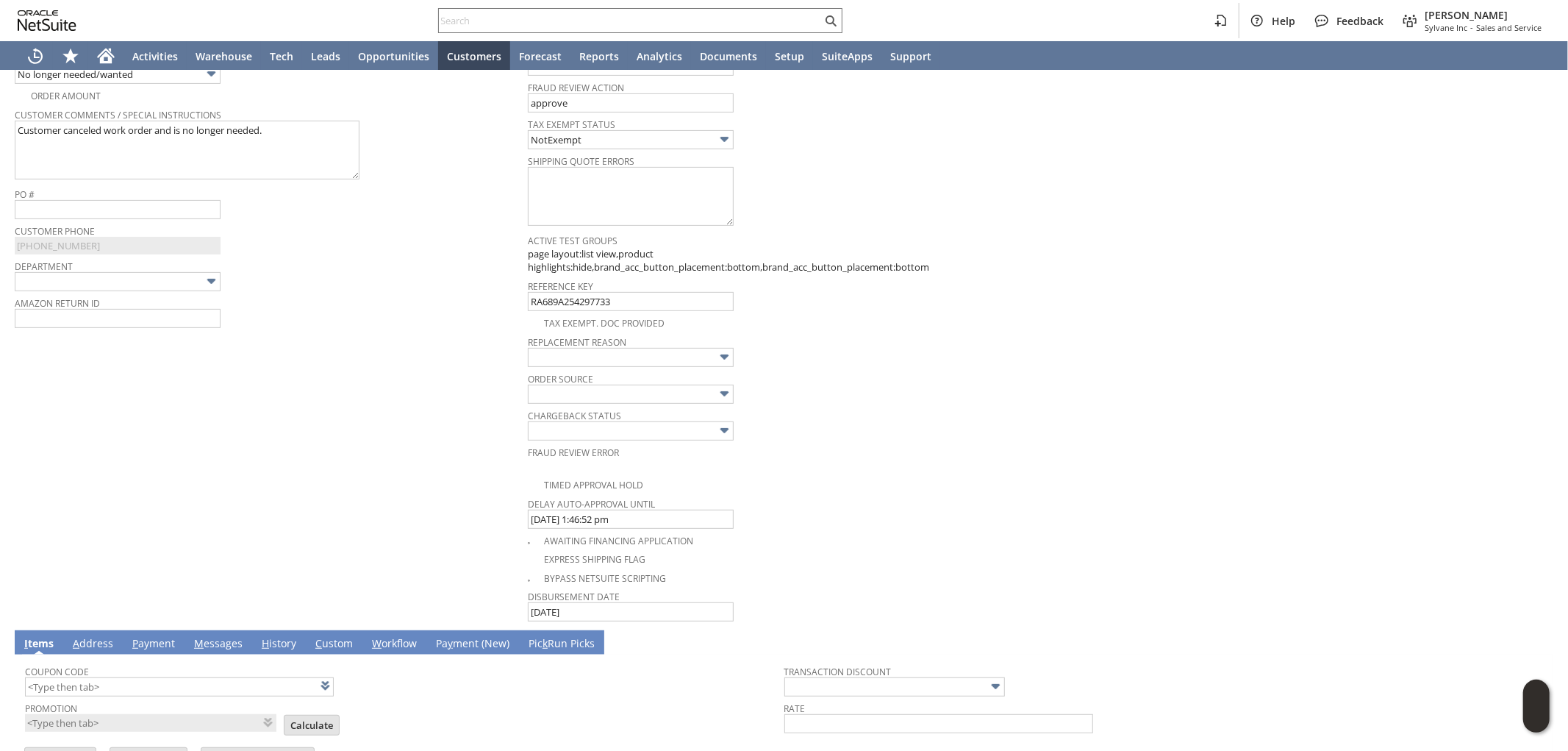
scroll to position [698, 0]
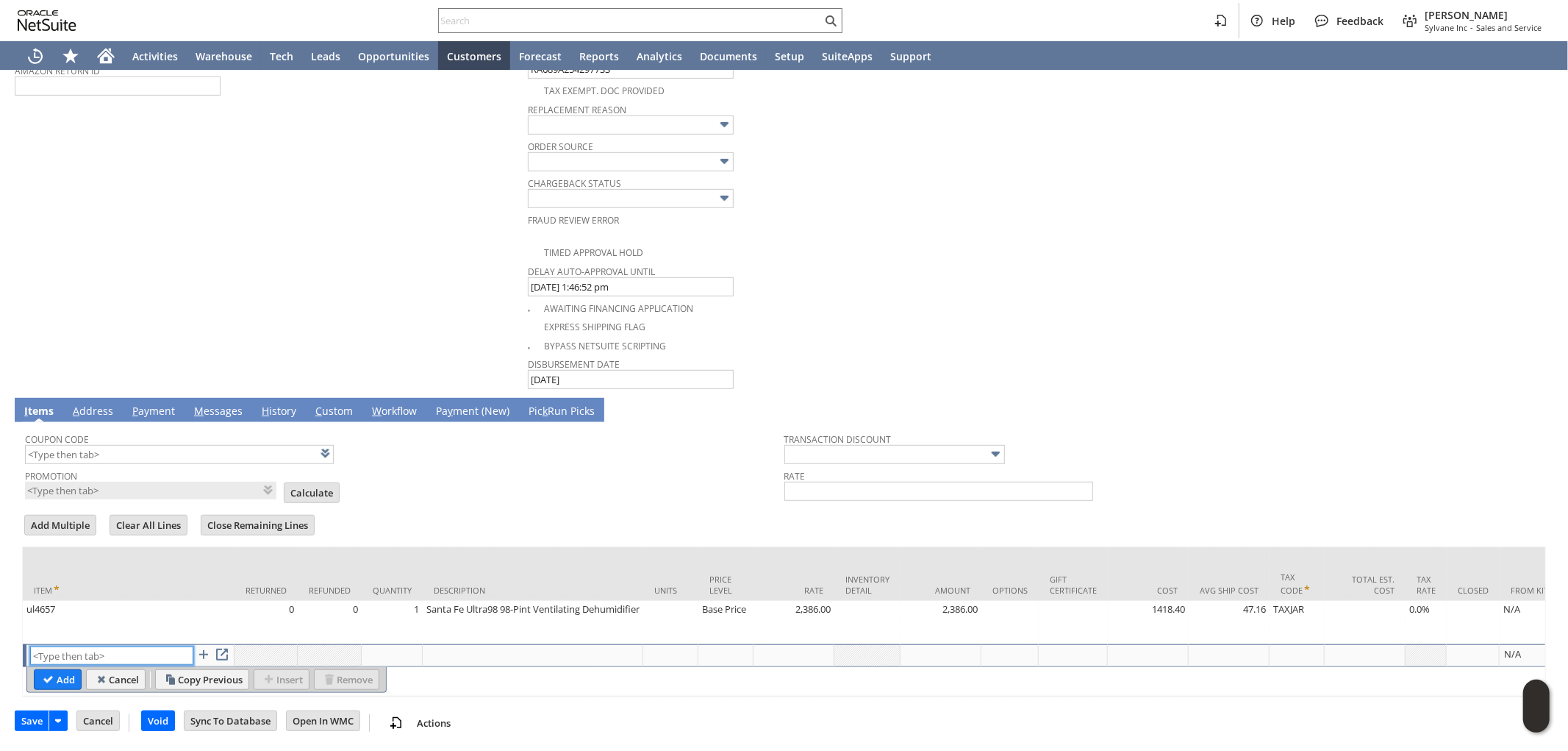
click at [88, 647] on input "text" at bounding box center [112, 655] width 164 height 19
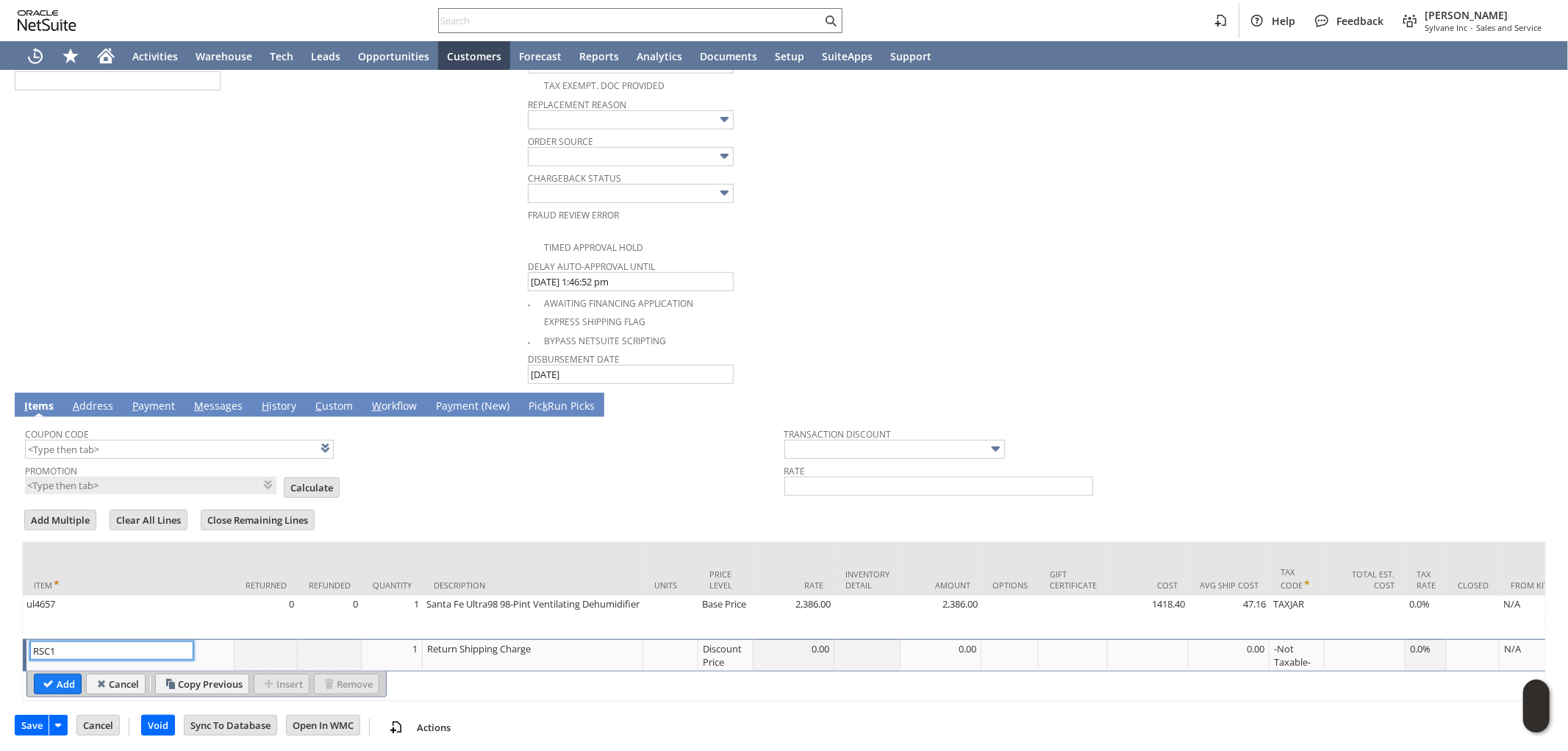
type input "RSC1"
click at [723, 649] on div "Discount Price" at bounding box center [726, 655] width 47 height 28
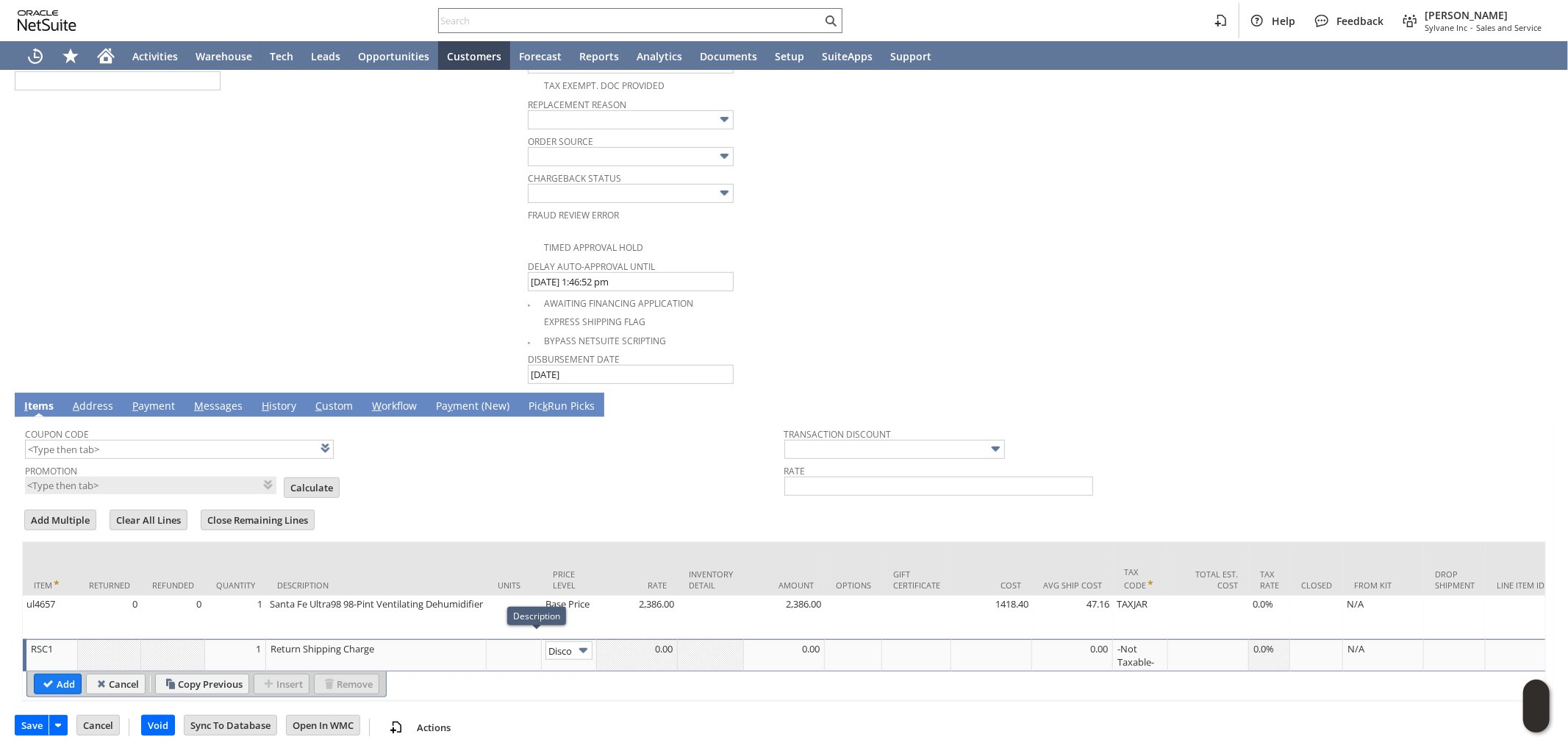
scroll to position [0, 24]
click at [557, 644] on input "Disco...rice" at bounding box center [569, 651] width 47 height 19
type input "Custom"
click at [780, 646] on div at bounding box center [784, 649] width 73 height 15
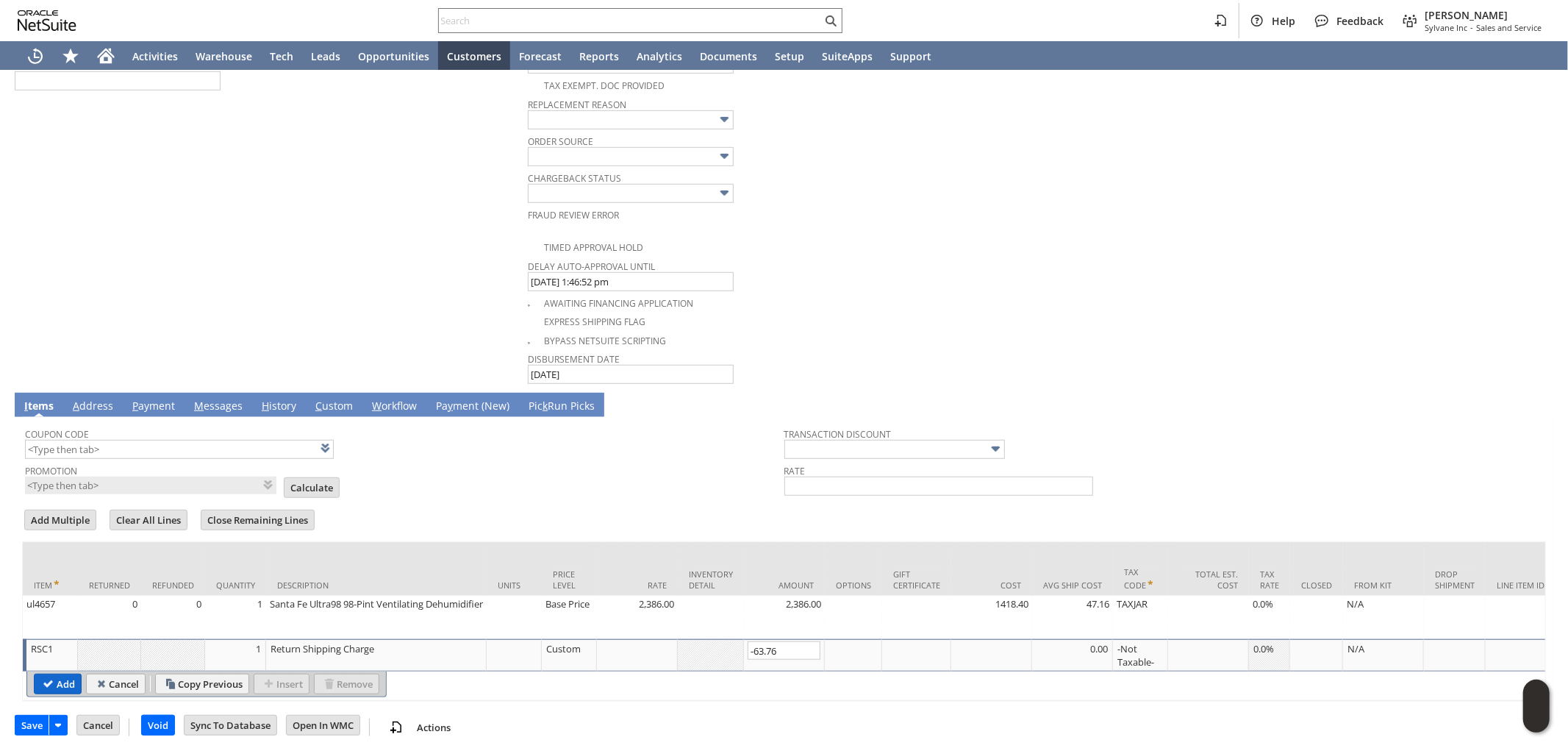
type input "-63.76"
click at [59, 681] on input "Add" at bounding box center [58, 684] width 46 height 19
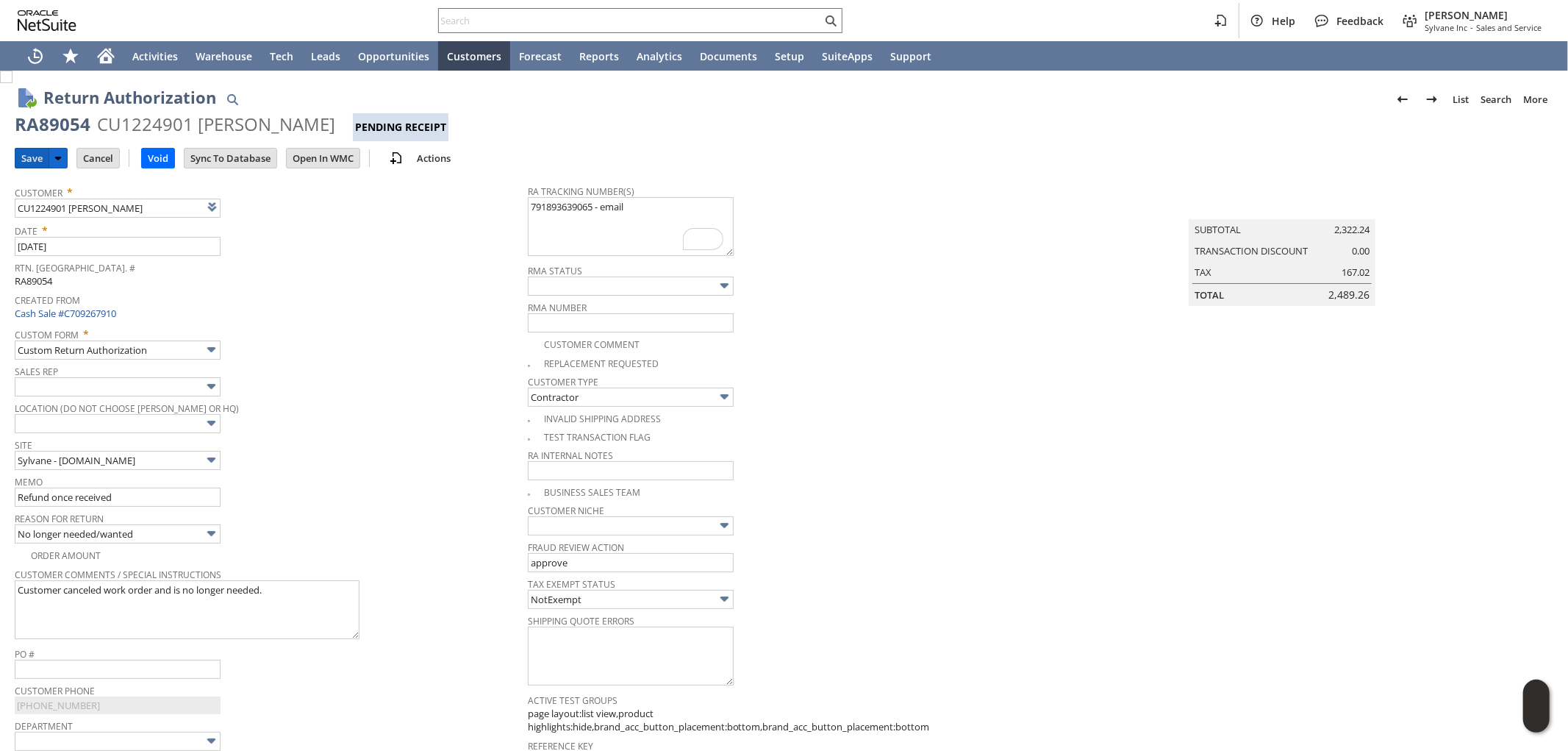
click at [31, 156] on input "Save" at bounding box center [32, 158] width 33 height 19
drag, startPoint x: 17, startPoint y: 123, endPoint x: 280, endPoint y: 123, distance: 263.0
click at [280, 123] on div "RA89054 CU1224901 John Faust Pending Receipt" at bounding box center [784, 126] width 1539 height 28
copy div "RA89054 CU1224901 John Faust"
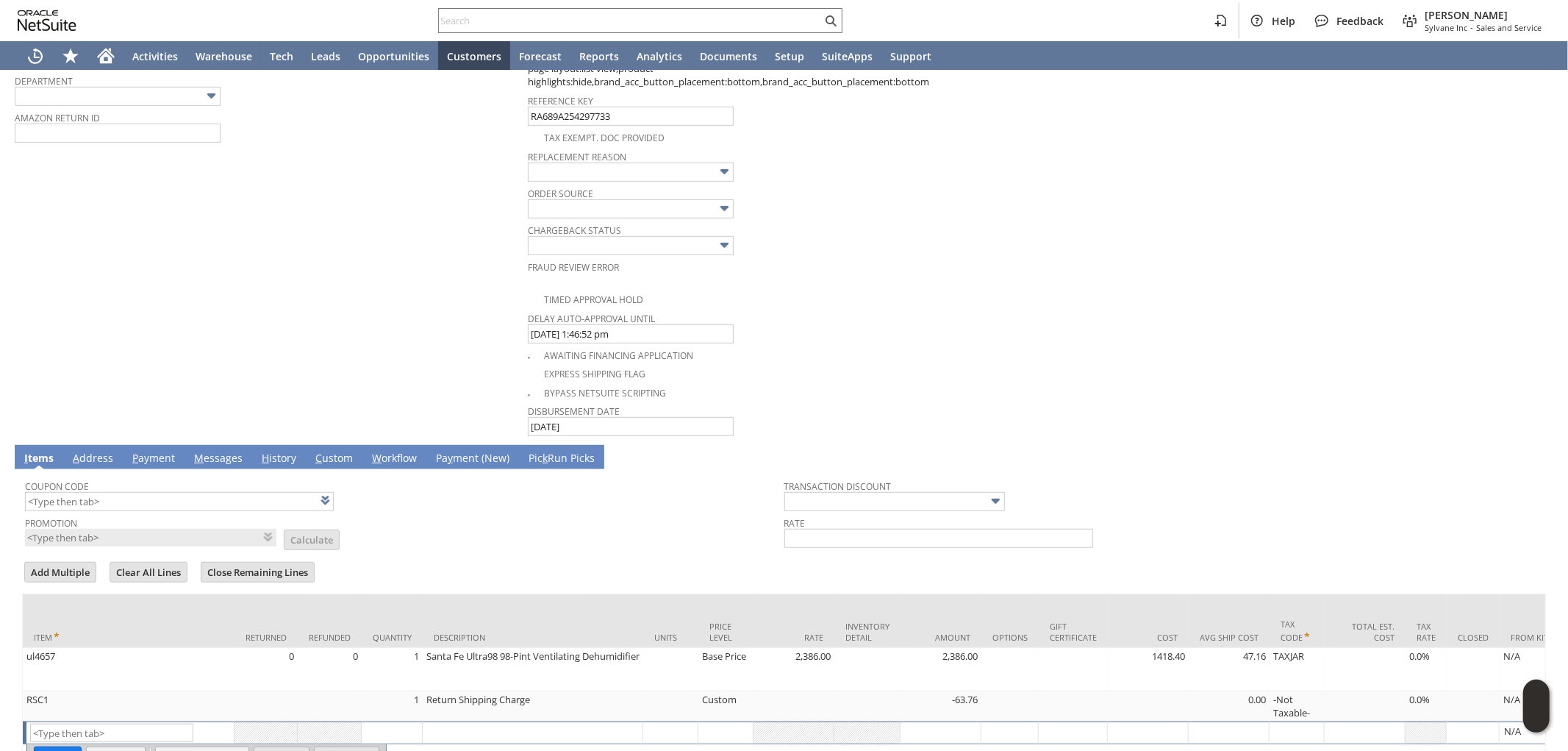
scroll to position [653, 0]
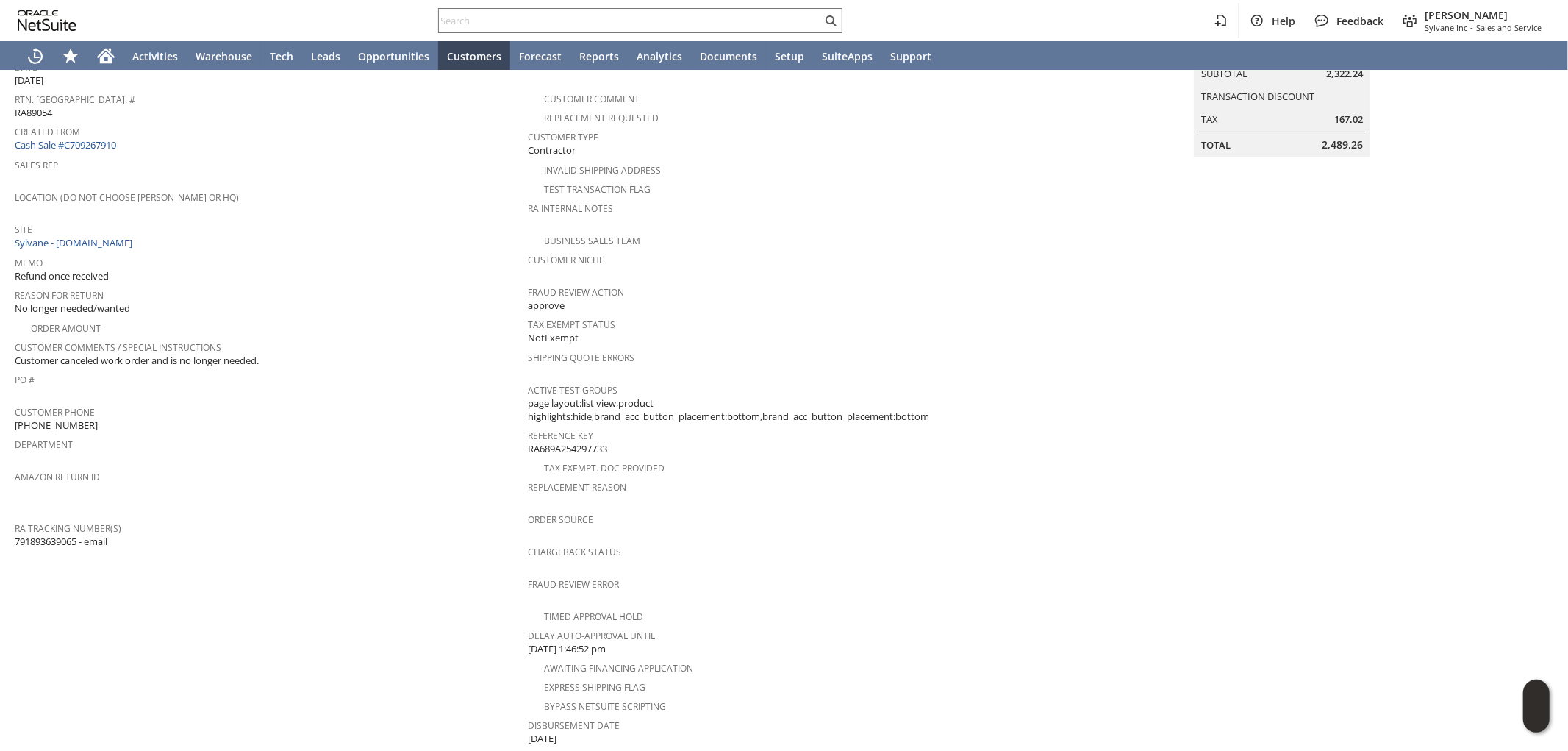
scroll to position [502, 0]
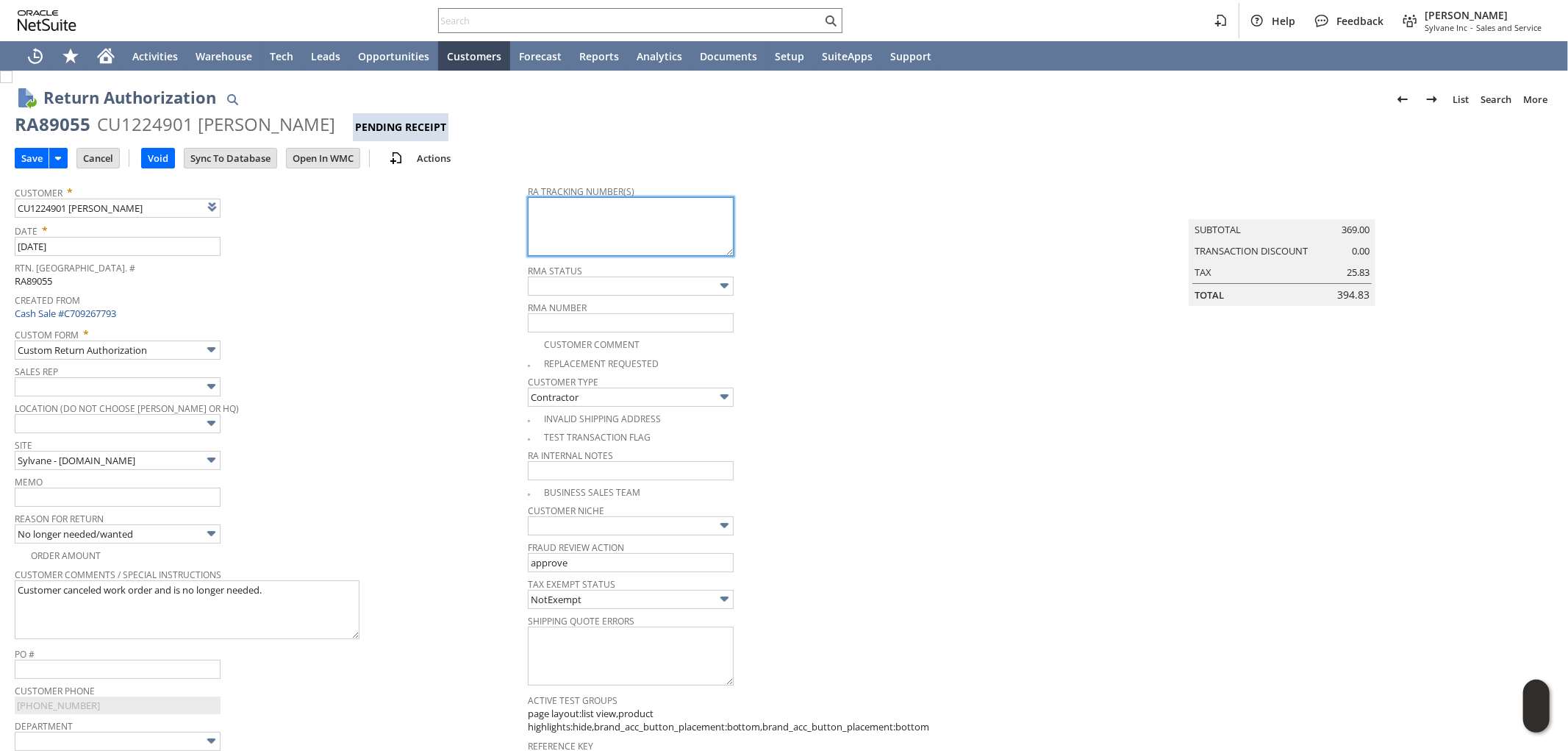
click at [633, 220] on textarea at bounding box center [631, 226] width 206 height 59
paste textarea "791893640117"
type textarea "791893640117 - email"
drag, startPoint x: 123, startPoint y: 506, endPoint x: 132, endPoint y: 501, distance: 10.3
click at [123, 506] on td "Memo" at bounding box center [271, 489] width 513 height 36
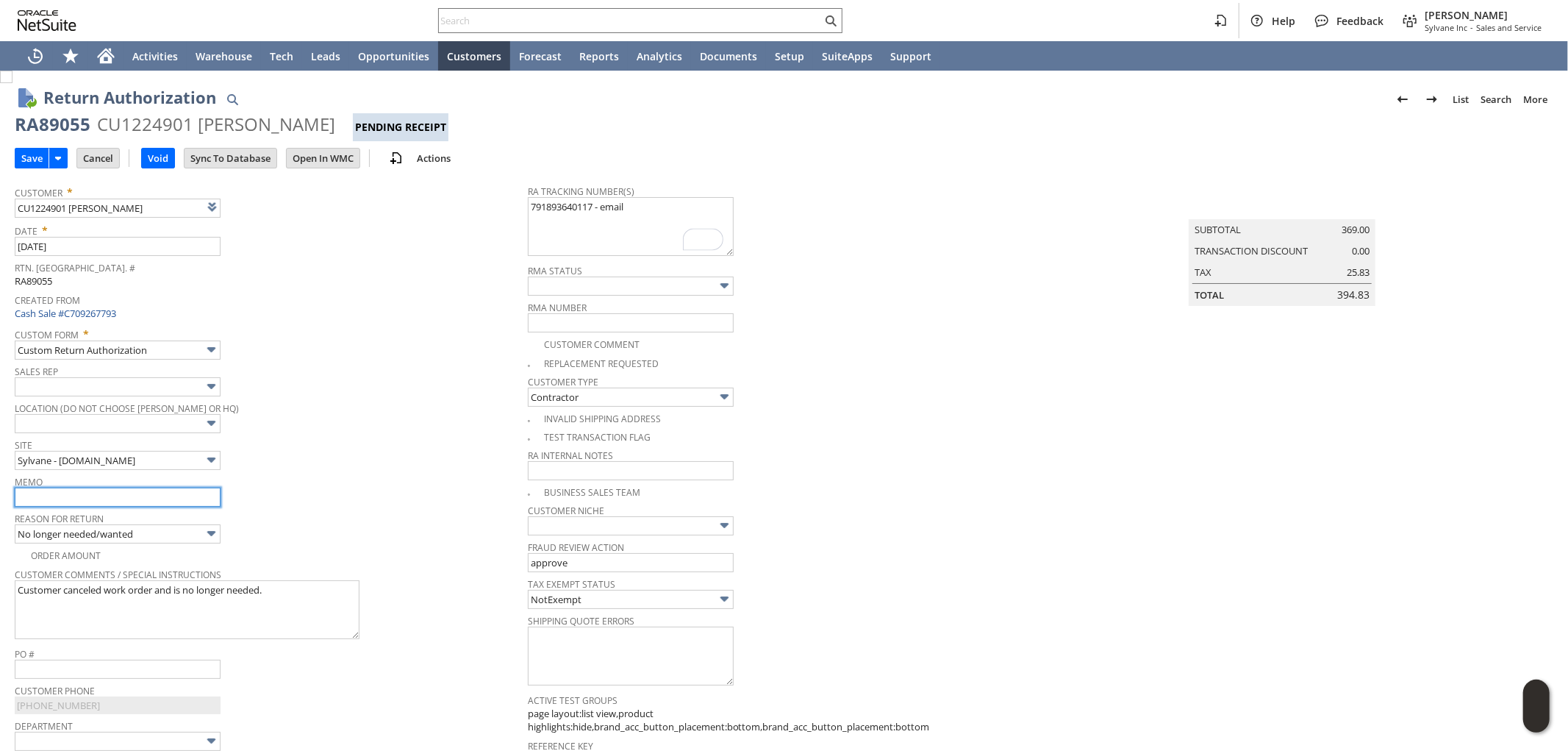
click at [151, 497] on input "text" at bounding box center [117, 497] width 206 height 19
type input "Refund once received"
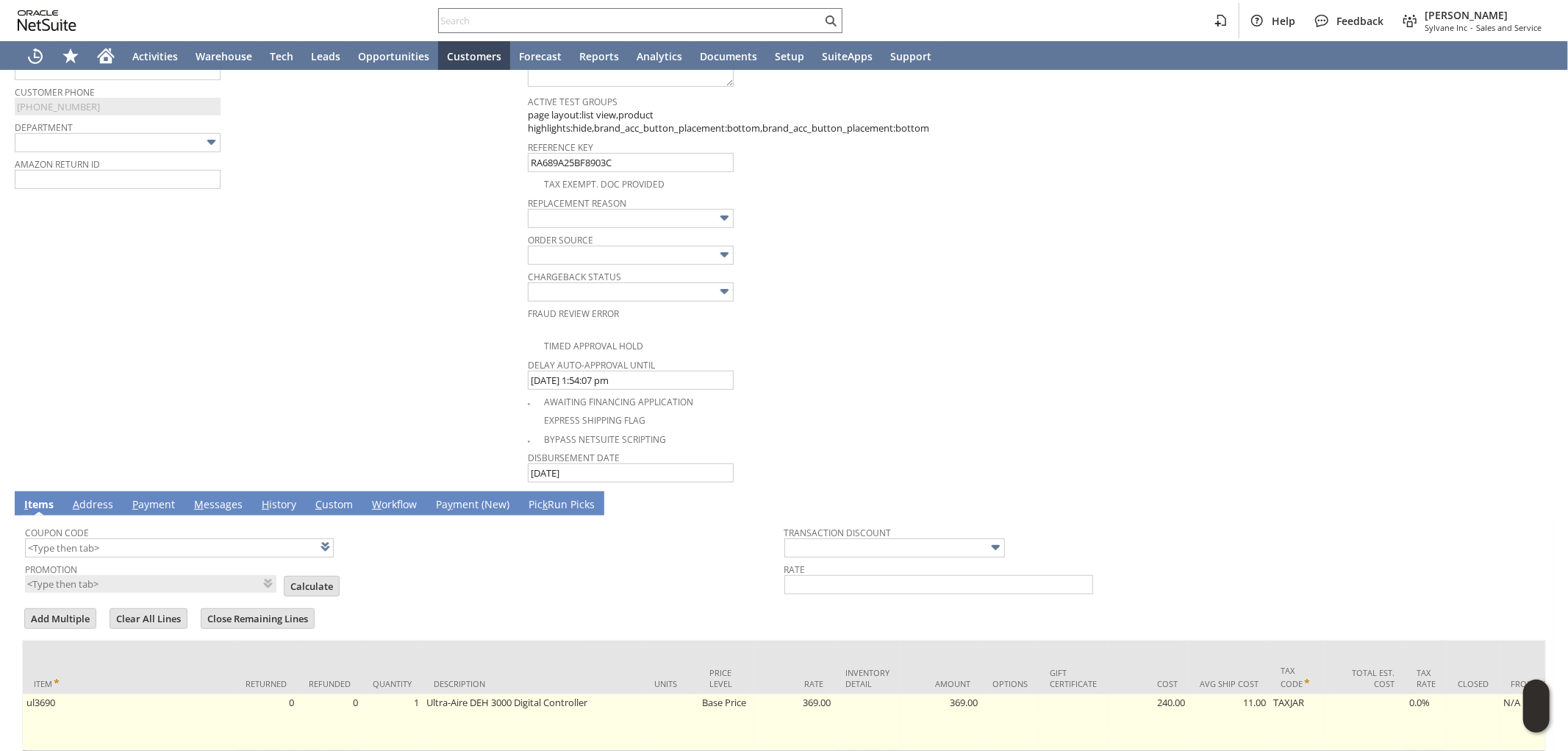
scroll to position [653, 0]
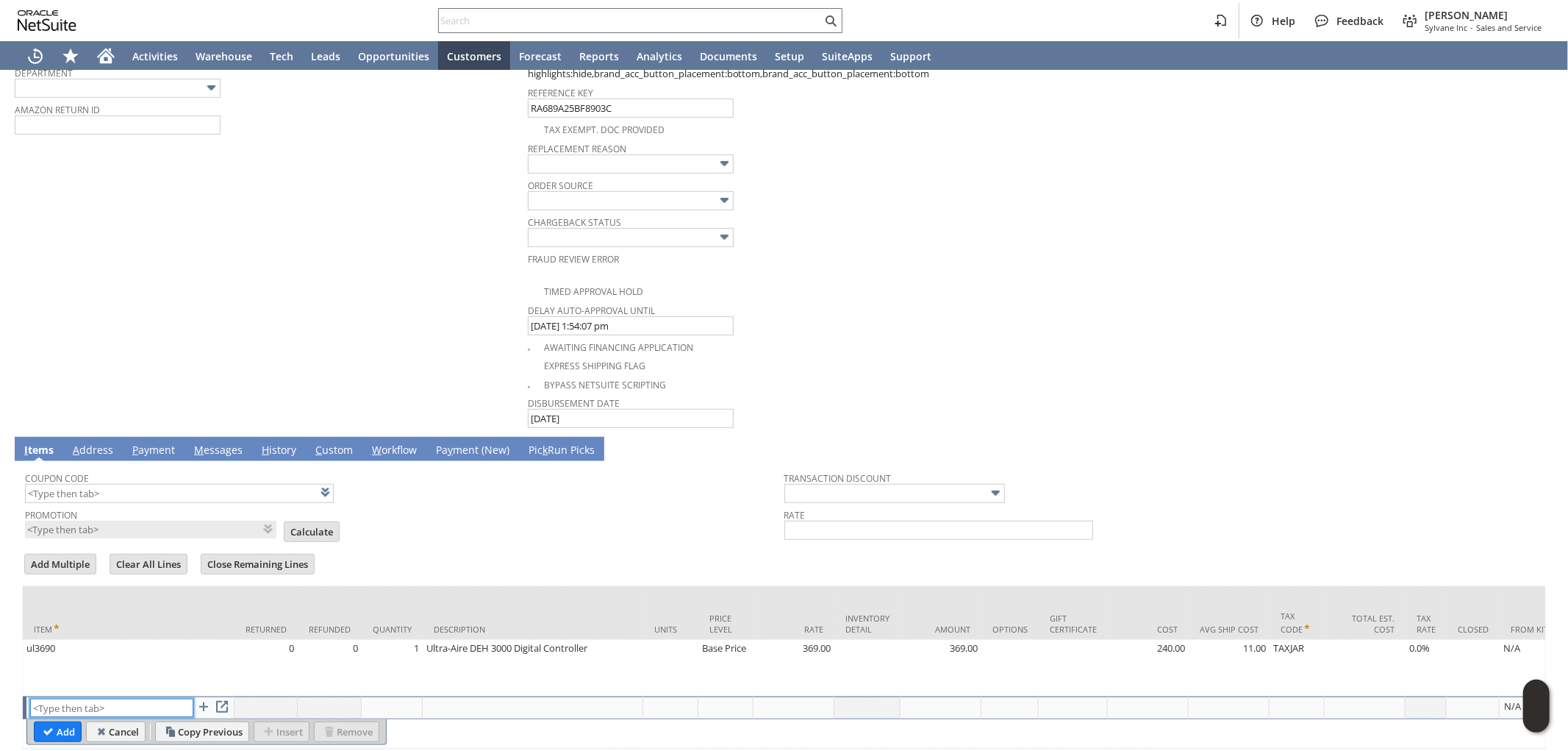
click at [138, 698] on input "text" at bounding box center [112, 707] width 164 height 19
drag, startPoint x: 34, startPoint y: 702, endPoint x: 0, endPoint y: 702, distance: 34.0
click at [0, 702] on div "Return Authorization List Search More Add To Shortcuts RA89055 CU1224901 John F…" at bounding box center [784, 110] width 1568 height 1385
click at [0, 703] on div "Return Authorization List Search More Add To Shortcuts RA89055 CU1224901 John F…" at bounding box center [784, 110] width 1568 height 1385
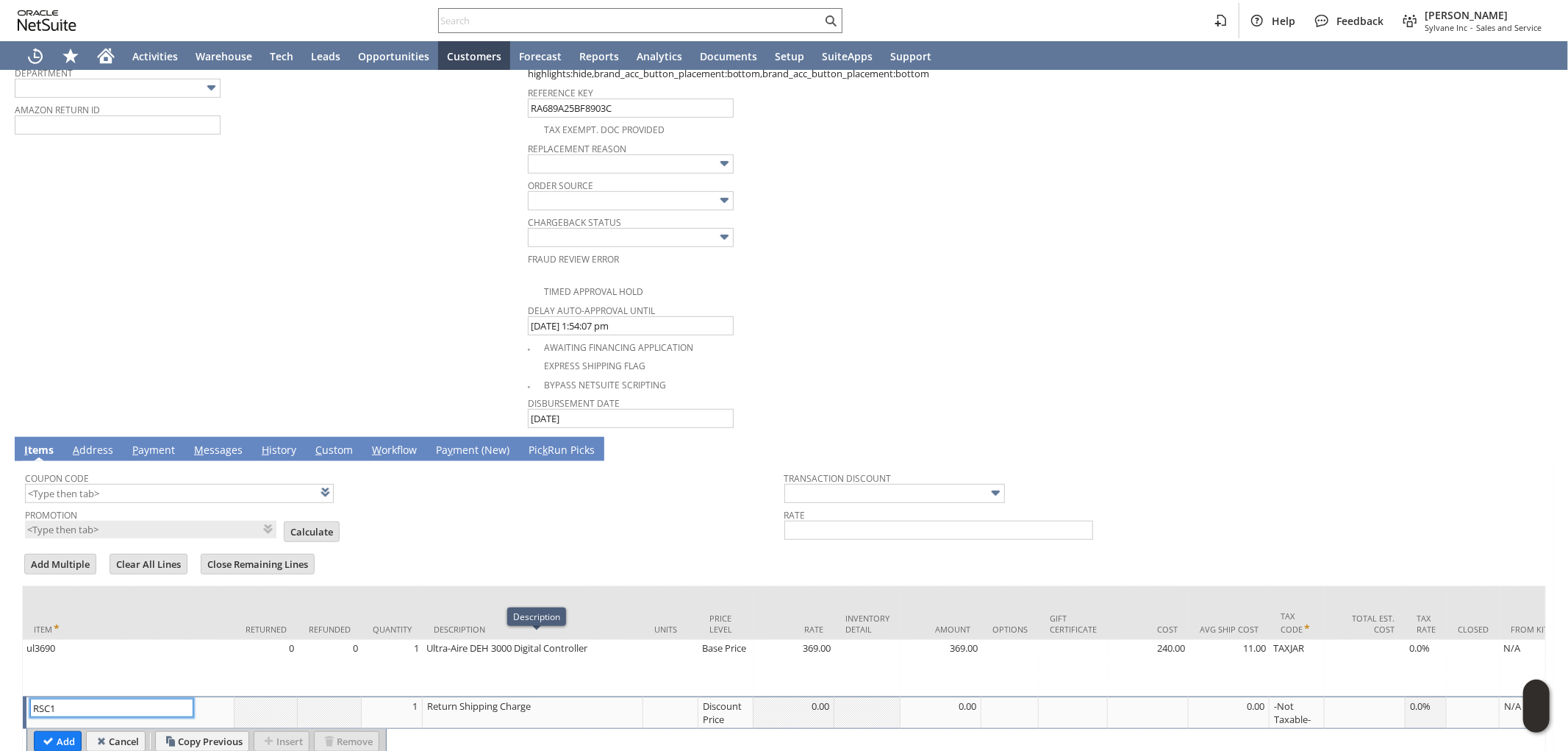
type input "RSC1"
click at [725, 702] on div "Discount Price" at bounding box center [726, 712] width 47 height 28
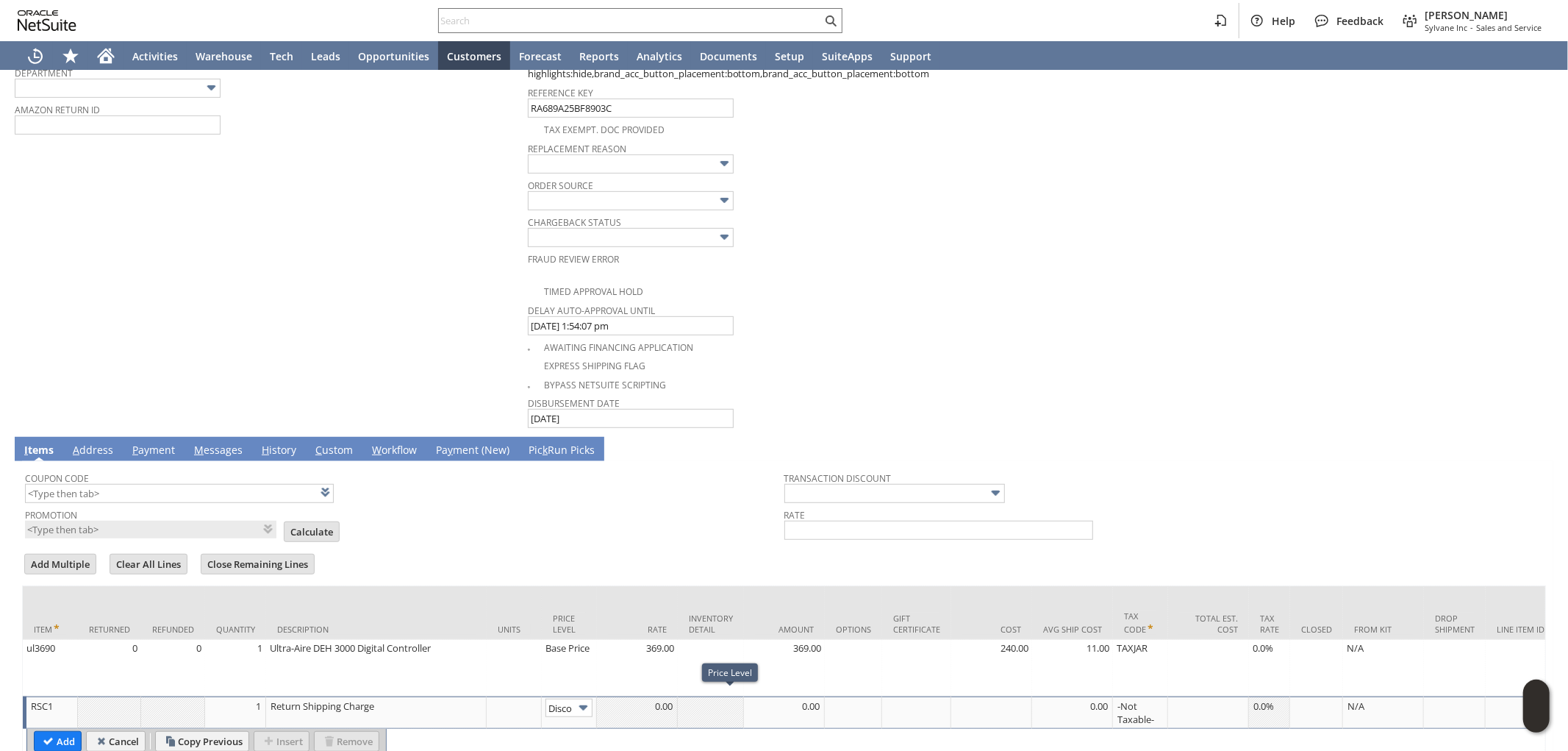
scroll to position [0, 24]
click at [563, 698] on input "Disco...rice" at bounding box center [569, 707] width 47 height 19
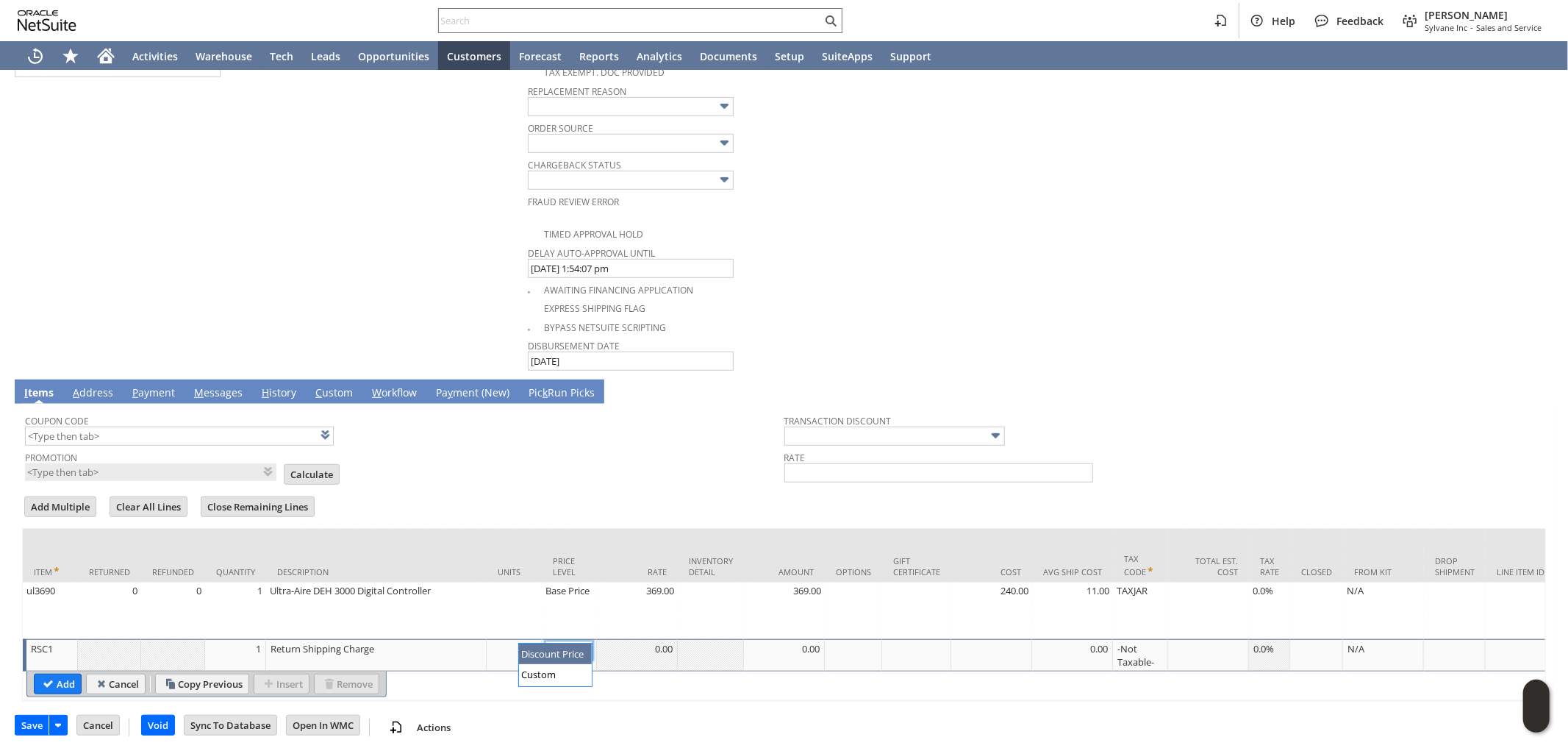
scroll to position [721, 0]
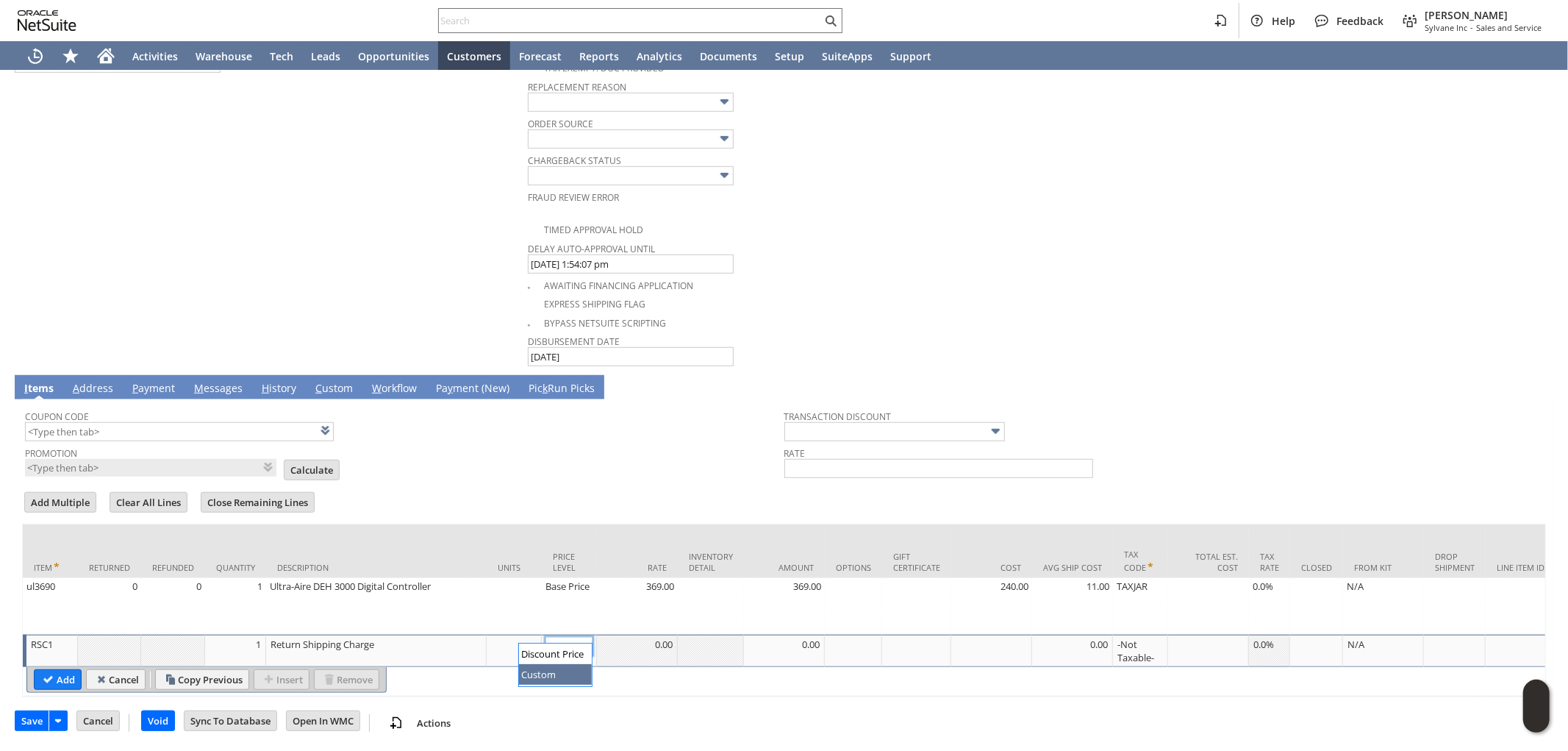
type input "Custom"
drag, startPoint x: 756, startPoint y: 640, endPoint x: 770, endPoint y: 633, distance: 15.7
click at [770, 637] on div at bounding box center [784, 644] width 73 height 15
type input "-11.63"
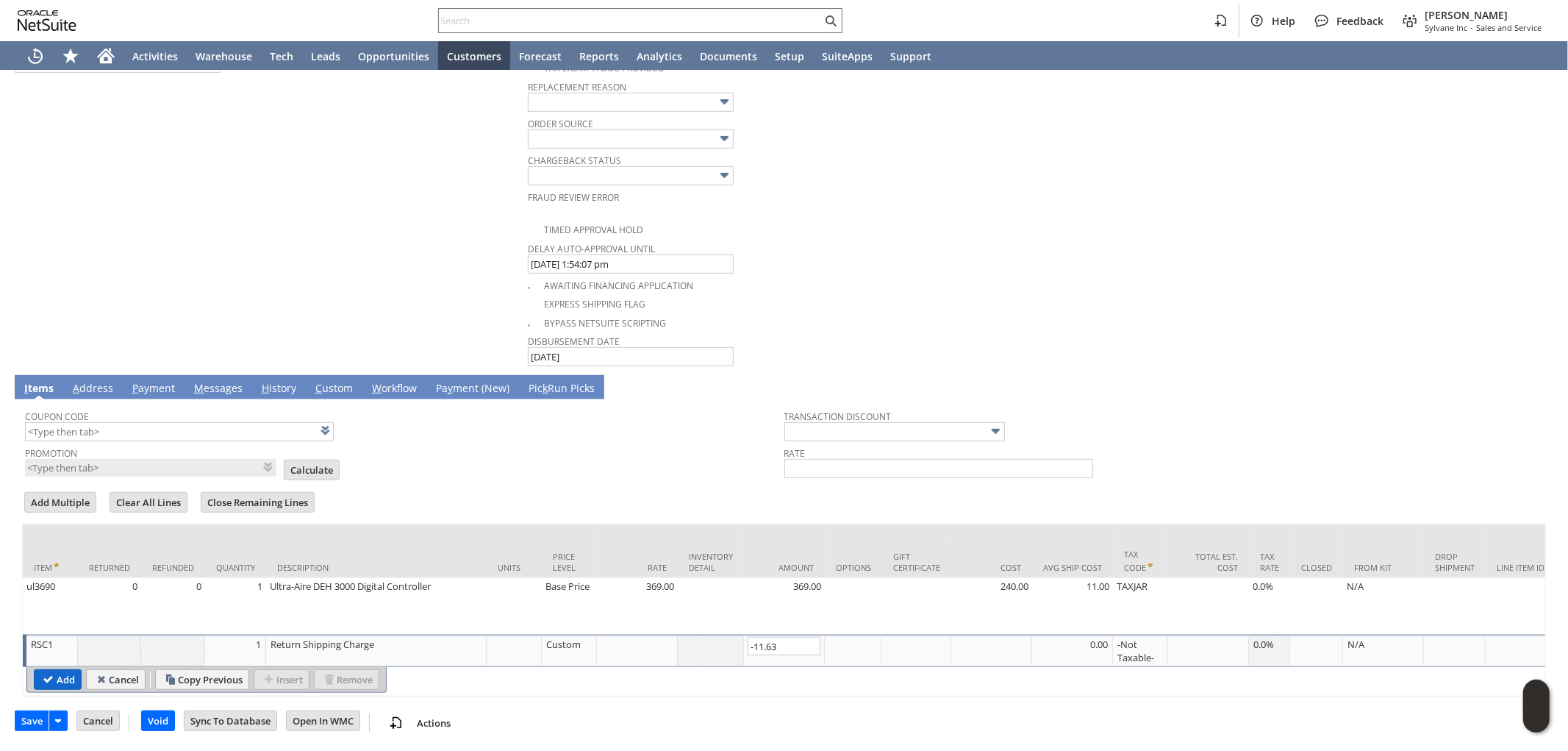
click at [63, 670] on input "Add" at bounding box center [58, 680] width 46 height 19
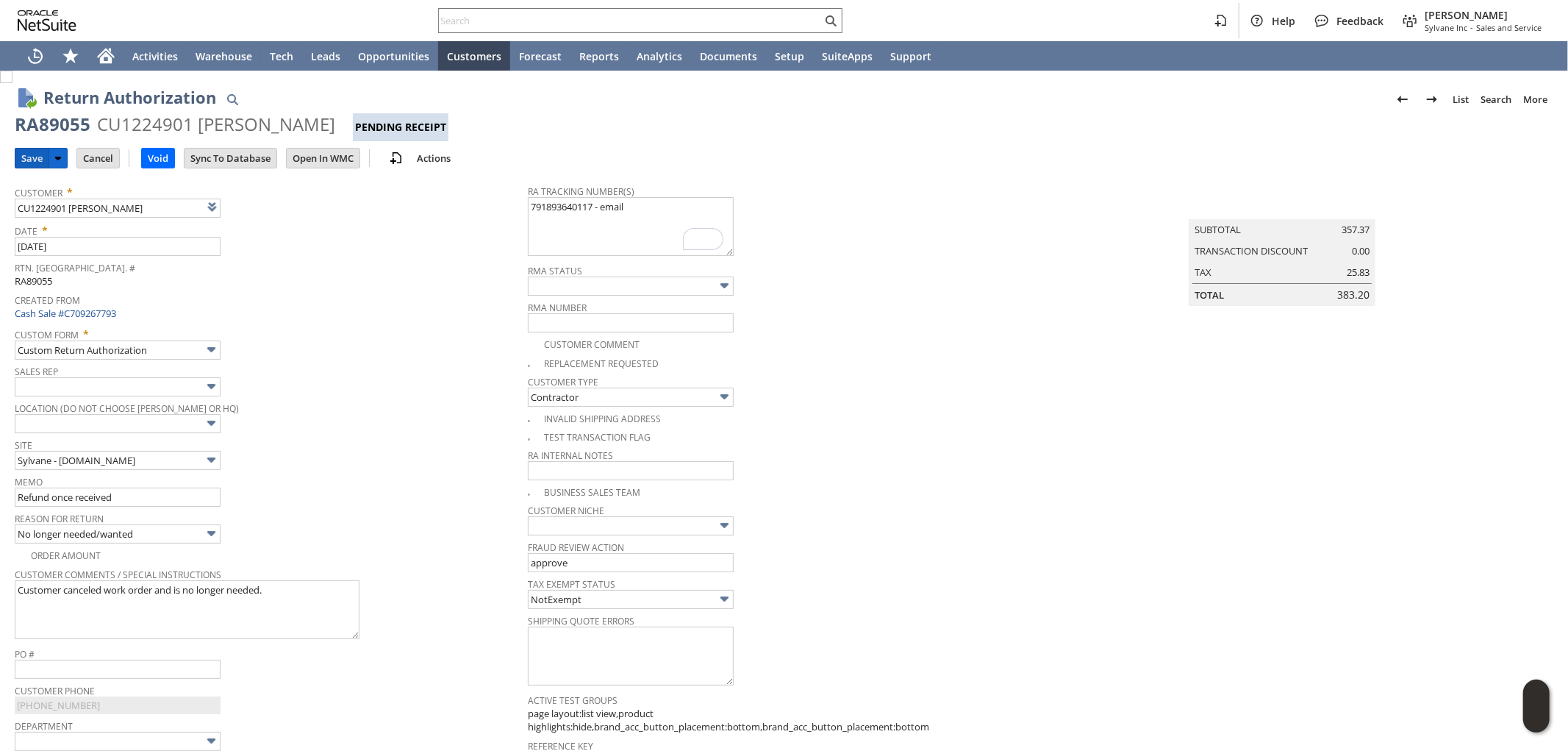
click at [32, 160] on input "Save" at bounding box center [32, 158] width 33 height 19
drag, startPoint x: 15, startPoint y: 123, endPoint x: 279, endPoint y: 120, distance: 264.0
click at [279, 120] on div "RA89055 CU1224901 John Faust Pending Receipt" at bounding box center [784, 126] width 1539 height 28
copy div "RA89055 CU1224901 John Faust"
